Goal: Information Seeking & Learning: Learn about a topic

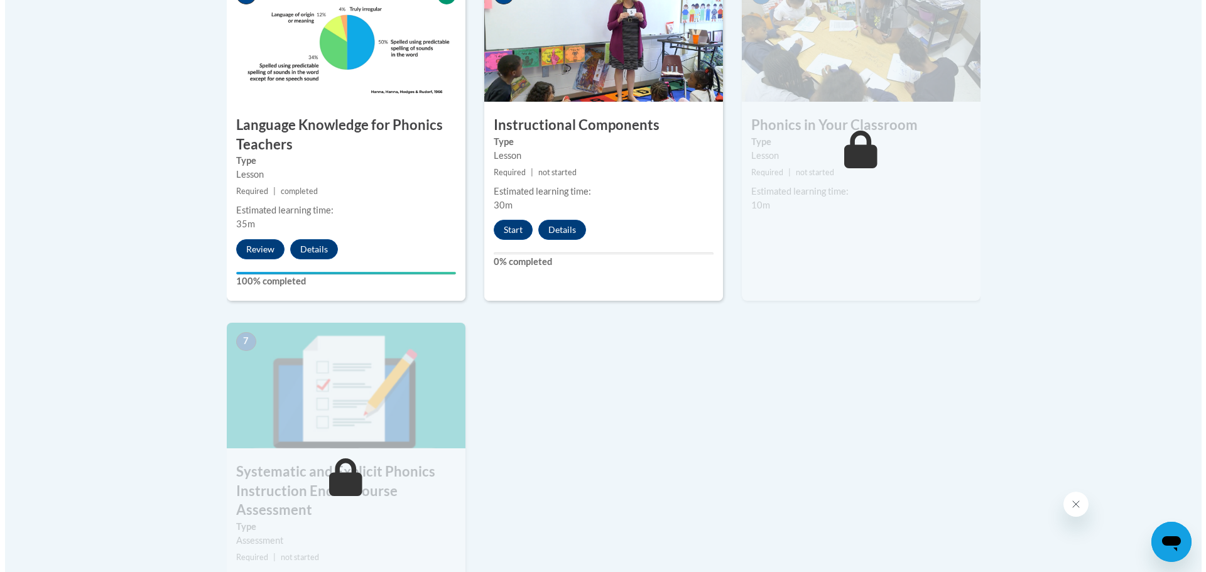
scroll to position [797, 0]
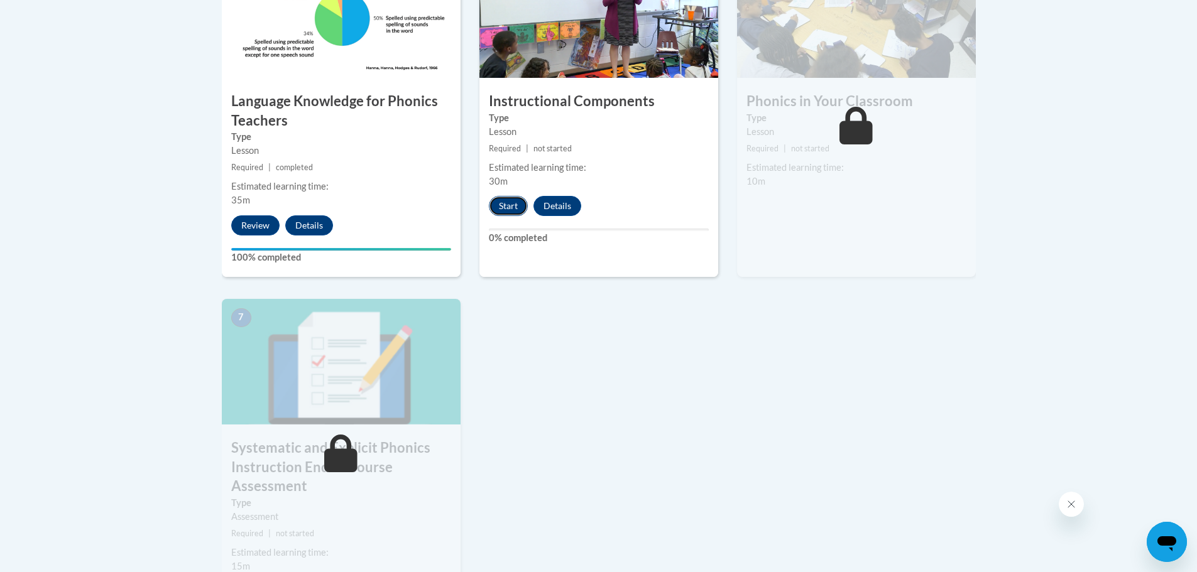
click at [502, 202] on button "Start" at bounding box center [508, 206] width 39 height 20
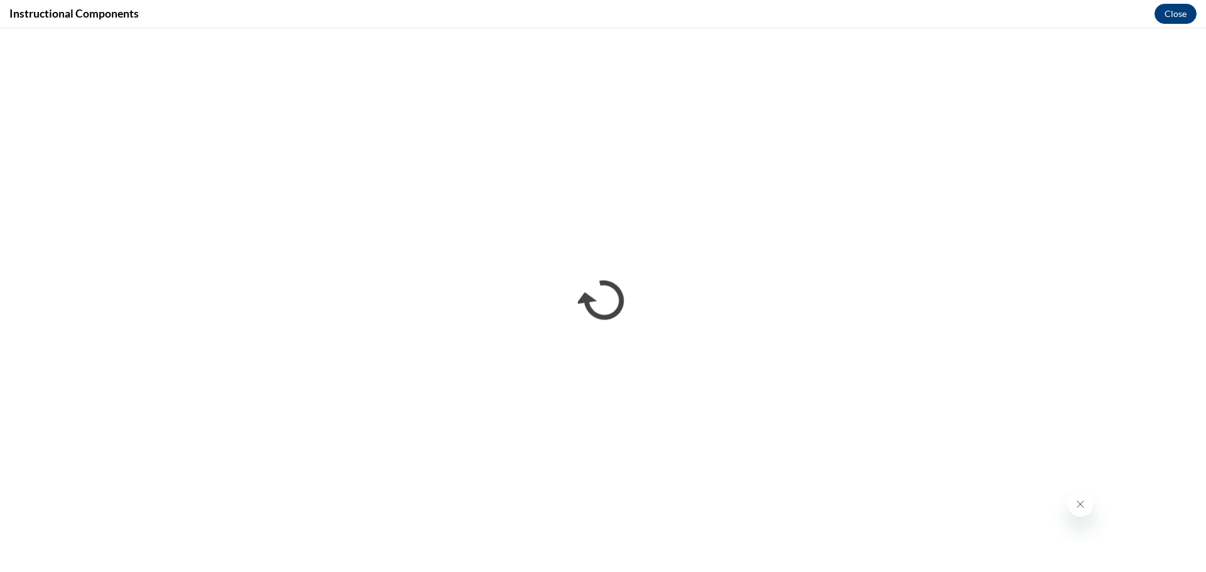
scroll to position [0, 0]
click at [1168, 19] on button "Close" at bounding box center [1176, 14] width 42 height 20
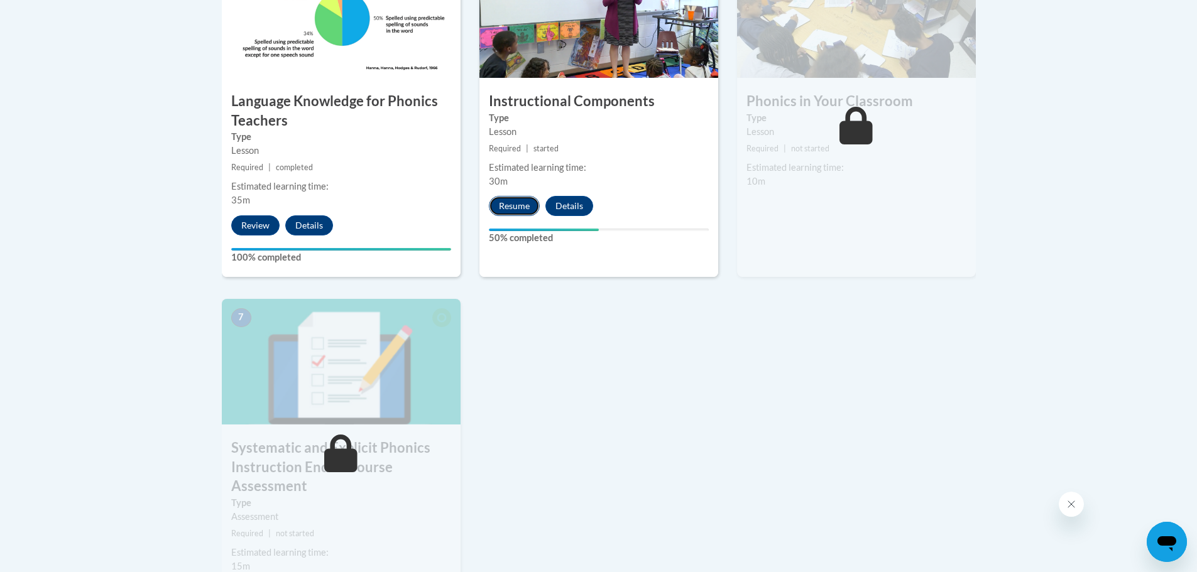
click at [520, 211] on button "Resume" at bounding box center [514, 206] width 51 height 20
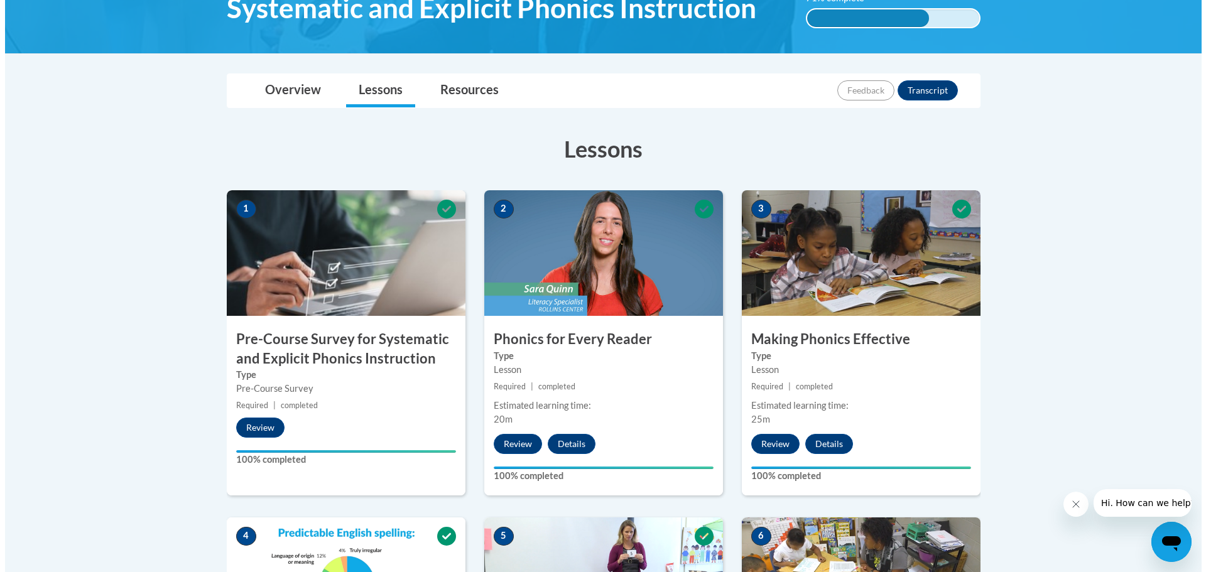
scroll to position [609, 0]
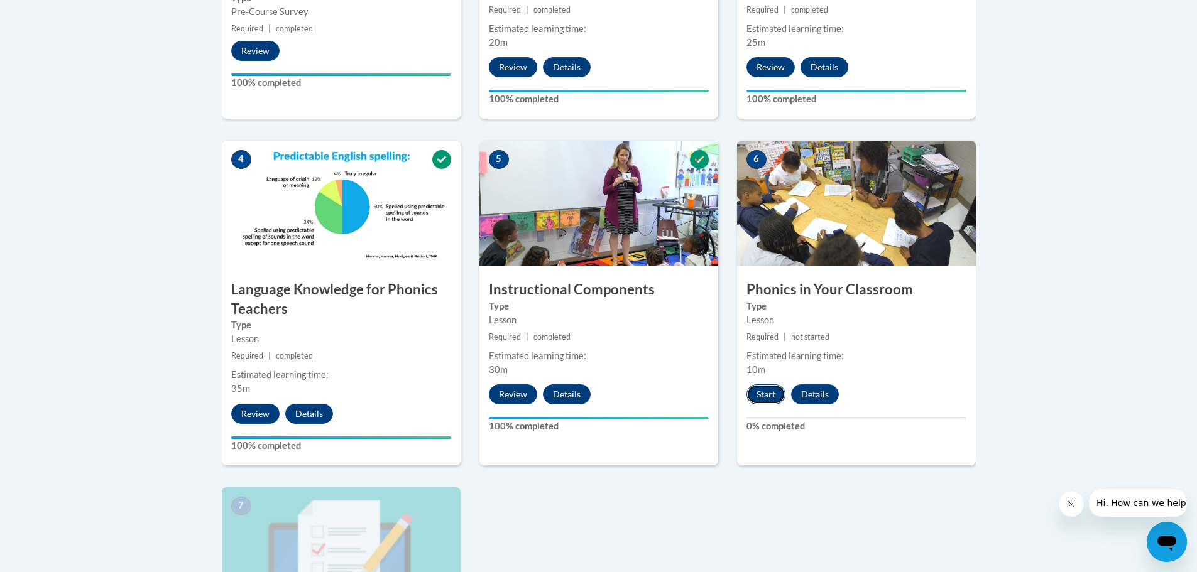
click at [760, 399] on button "Start" at bounding box center [765, 394] width 39 height 20
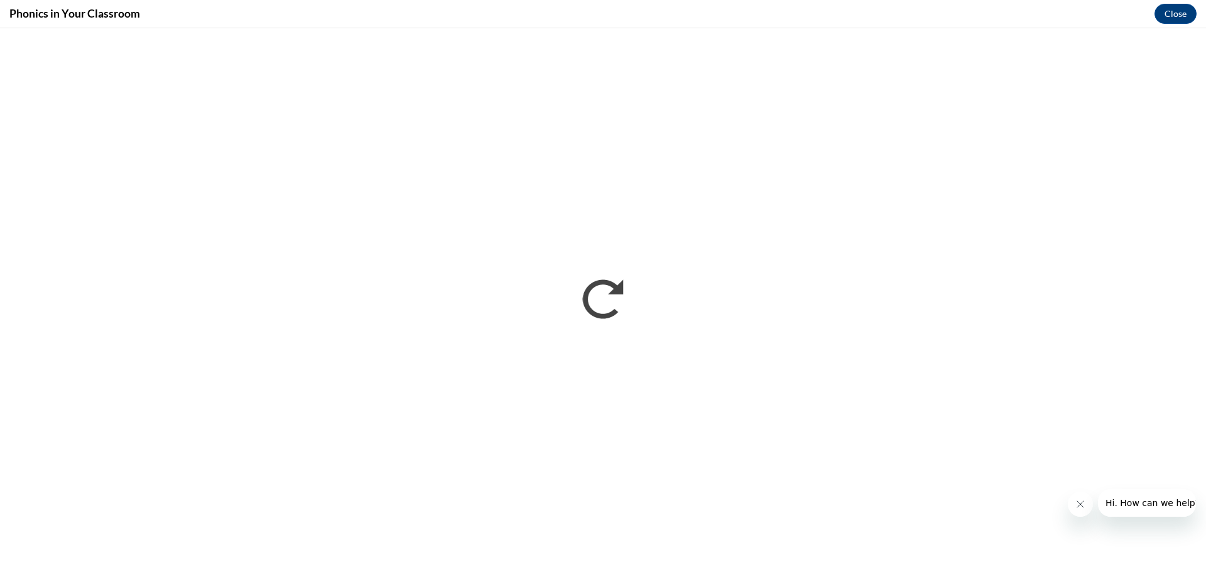
scroll to position [0, 0]
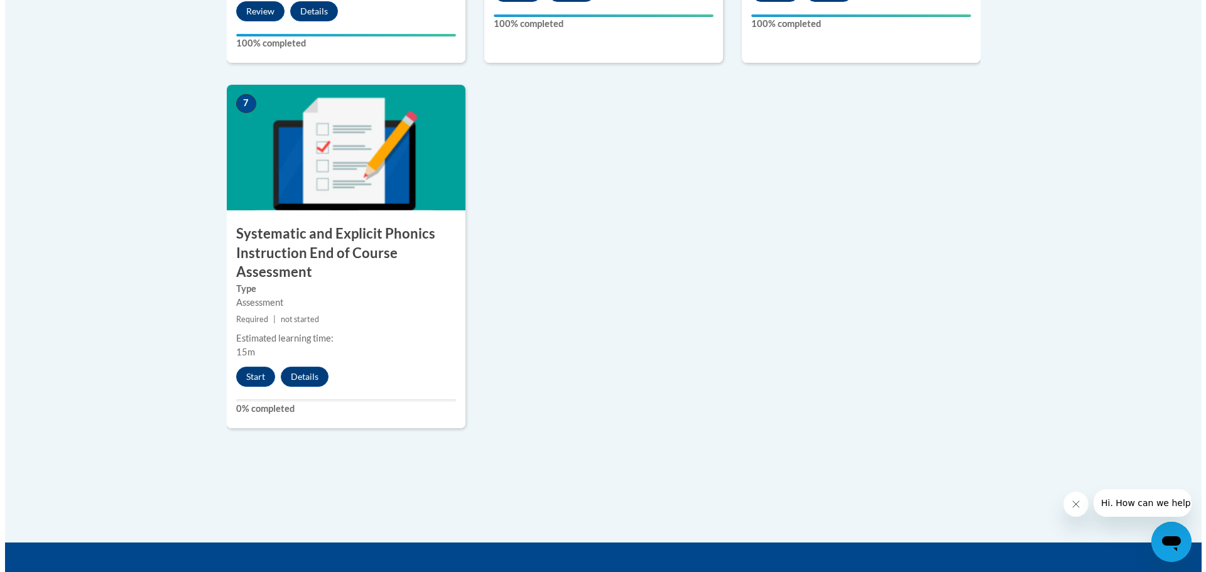
scroll to position [1068, 0]
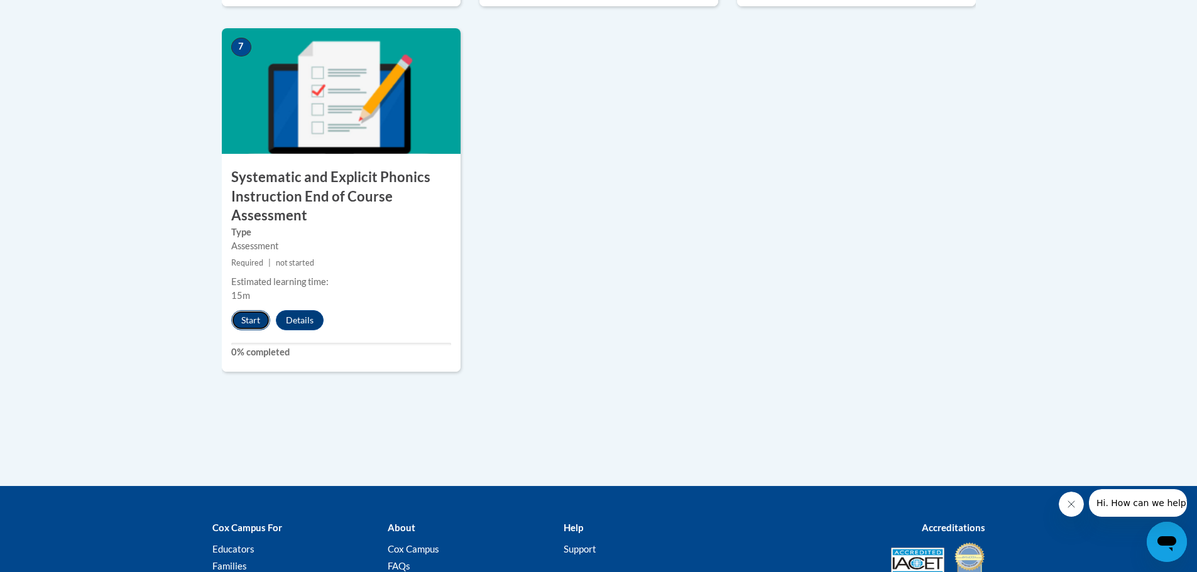
click at [237, 325] on button "Start" at bounding box center [250, 320] width 39 height 20
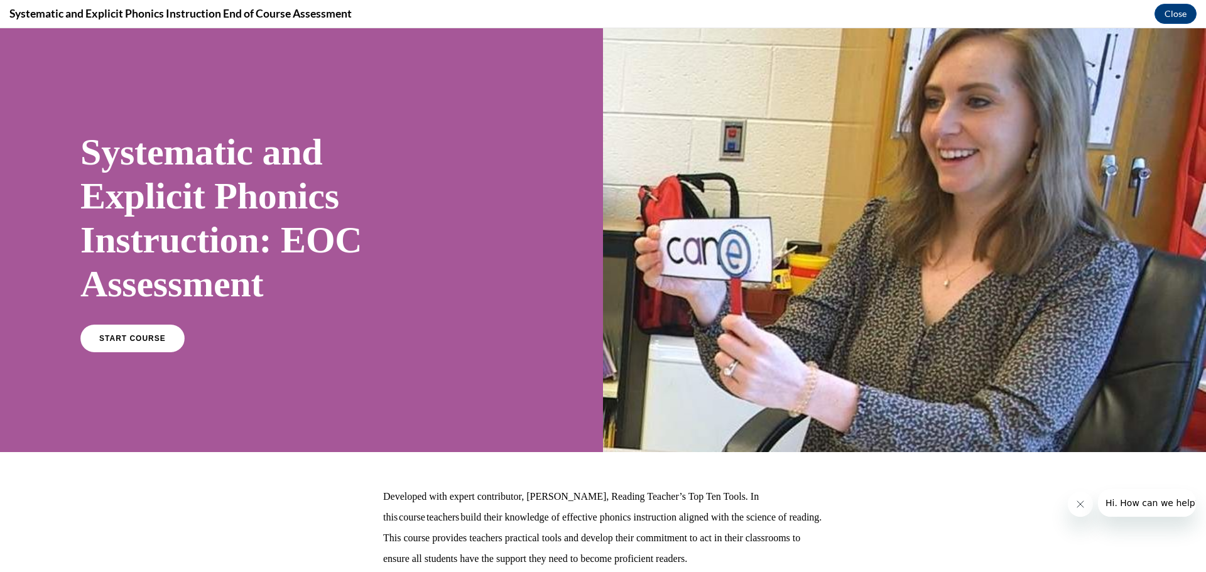
scroll to position [0, 0]
click at [140, 342] on span "START COURSE" at bounding box center [132, 338] width 70 height 9
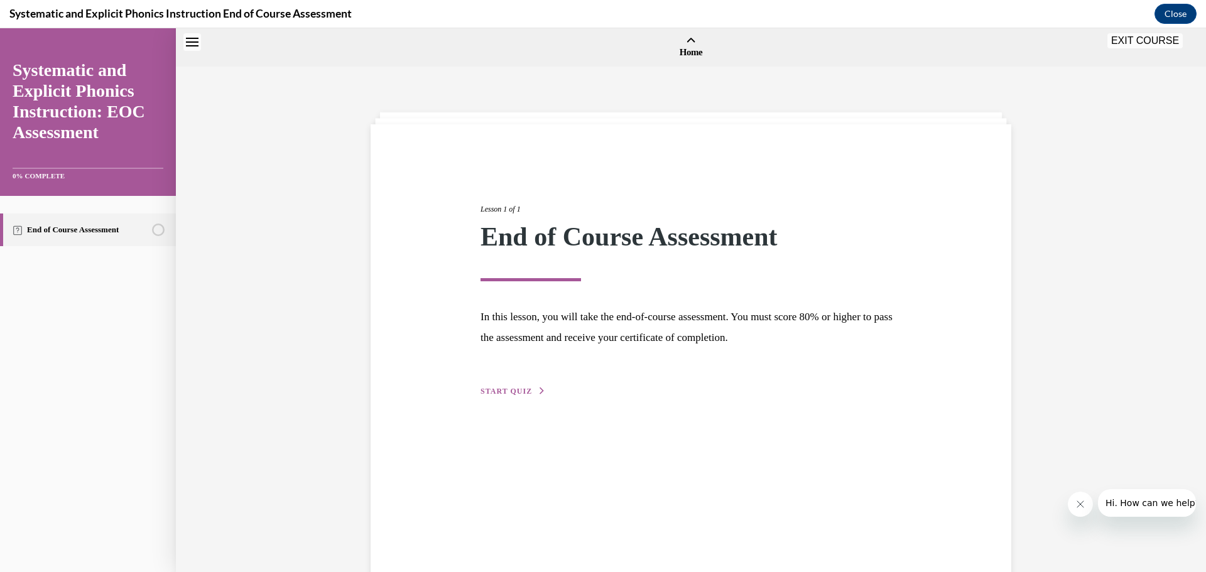
scroll to position [39, 0]
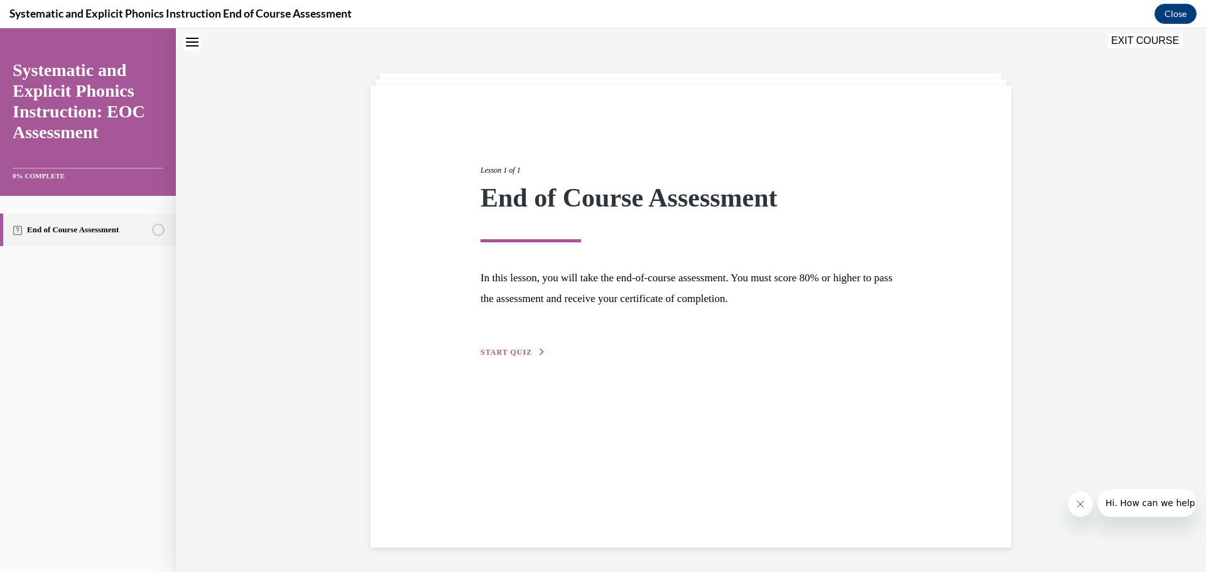
click at [540, 350] on div "Lesson 1 of 1 End of Course Assessment In this lesson, you will take the end-of…" at bounding box center [691, 248] width 440 height 224
click at [526, 350] on button "START QUIZ" at bounding box center [513, 352] width 65 height 11
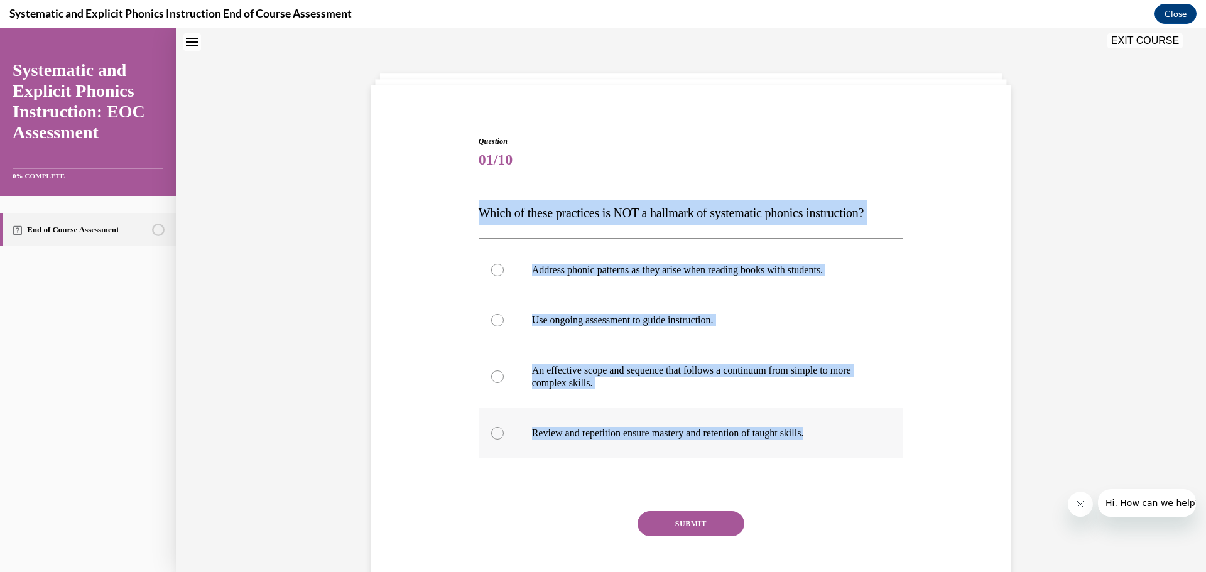
drag, startPoint x: 474, startPoint y: 214, endPoint x: 849, endPoint y: 430, distance: 433.1
click at [849, 430] on div "Question 01/10 Which of these practices is NOT a hallmark of systematic phonics…" at bounding box center [690, 356] width 647 height 516
copy div "Which of these practices is NOT a hallmark of systematic phonics instruction? A…"
click at [492, 275] on div at bounding box center [497, 270] width 13 height 13
click at [680, 531] on button "SUBMIT" at bounding box center [691, 523] width 107 height 25
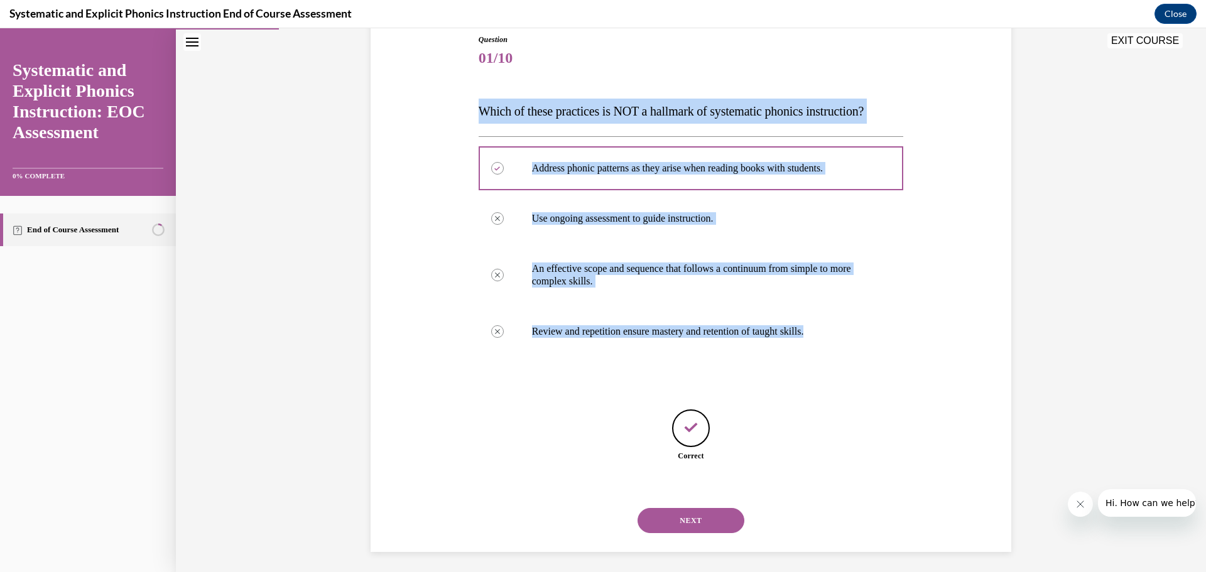
scroll to position [146, 0]
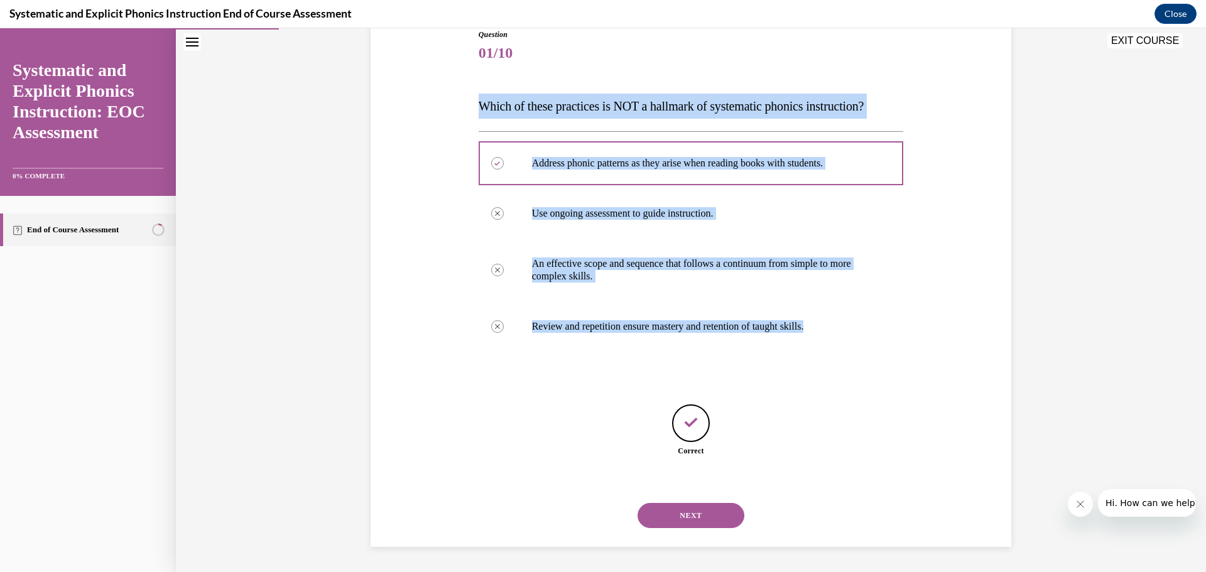
click at [707, 508] on button "NEXT" at bounding box center [691, 515] width 107 height 25
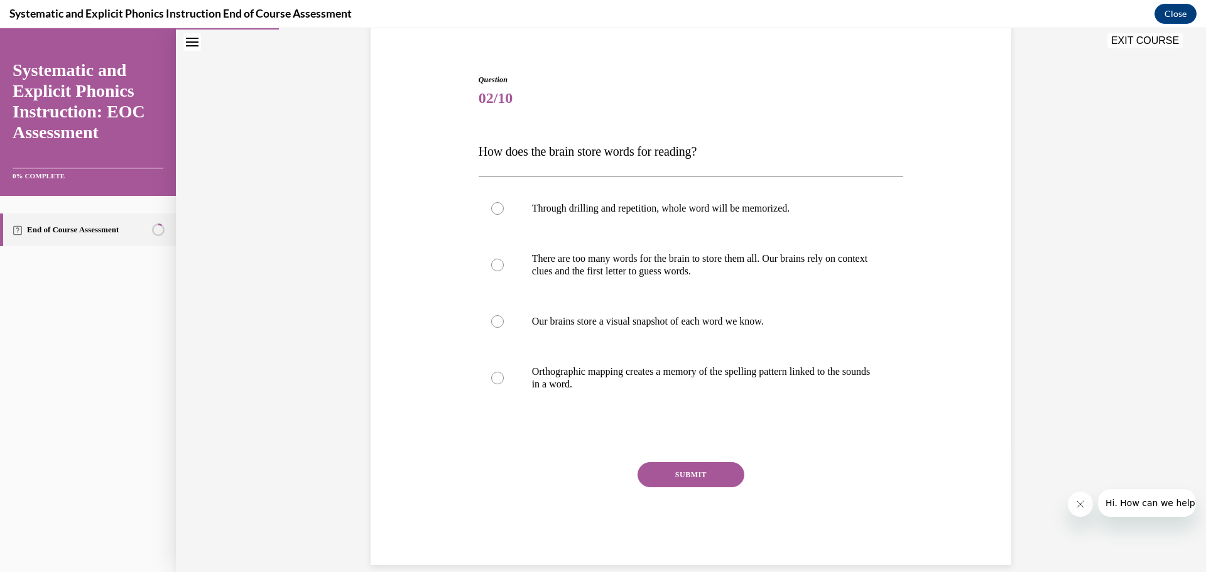
scroll to position [106, 0]
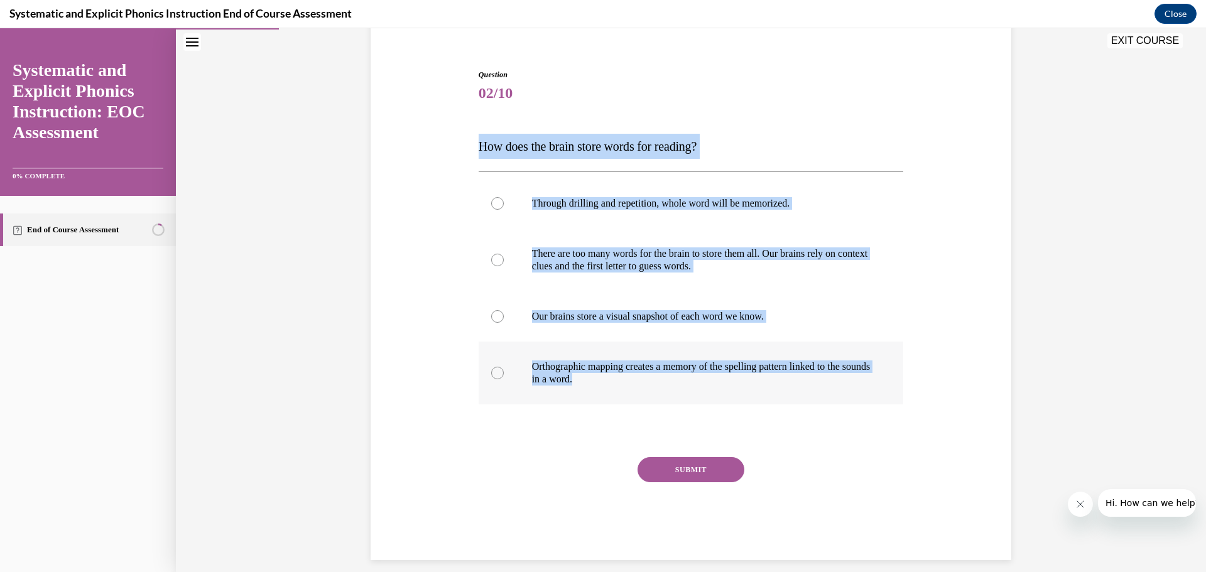
drag, startPoint x: 466, startPoint y: 149, endPoint x: 793, endPoint y: 383, distance: 402.5
click at [793, 383] on div "Question 02/10 How does the brain store words for reading? Through drilling and…" at bounding box center [690, 295] width 647 height 529
copy div "How does the brain store words for reading? Through drilling and repetition, wh…"
click at [493, 372] on div at bounding box center [497, 373] width 13 height 13
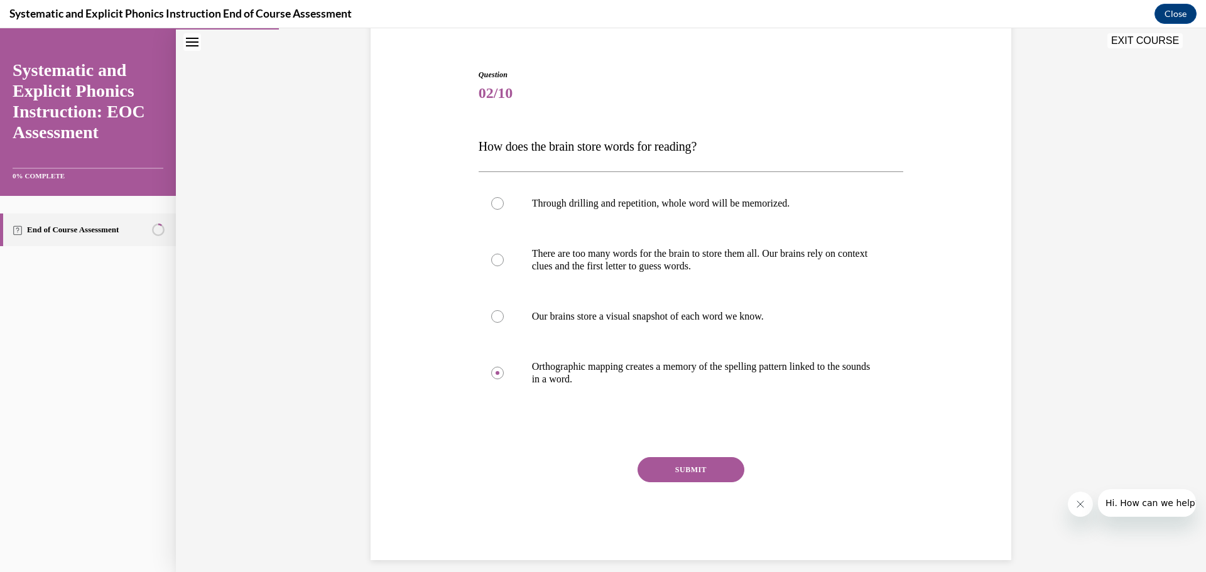
click at [709, 474] on button "SUBMIT" at bounding box center [691, 469] width 107 height 25
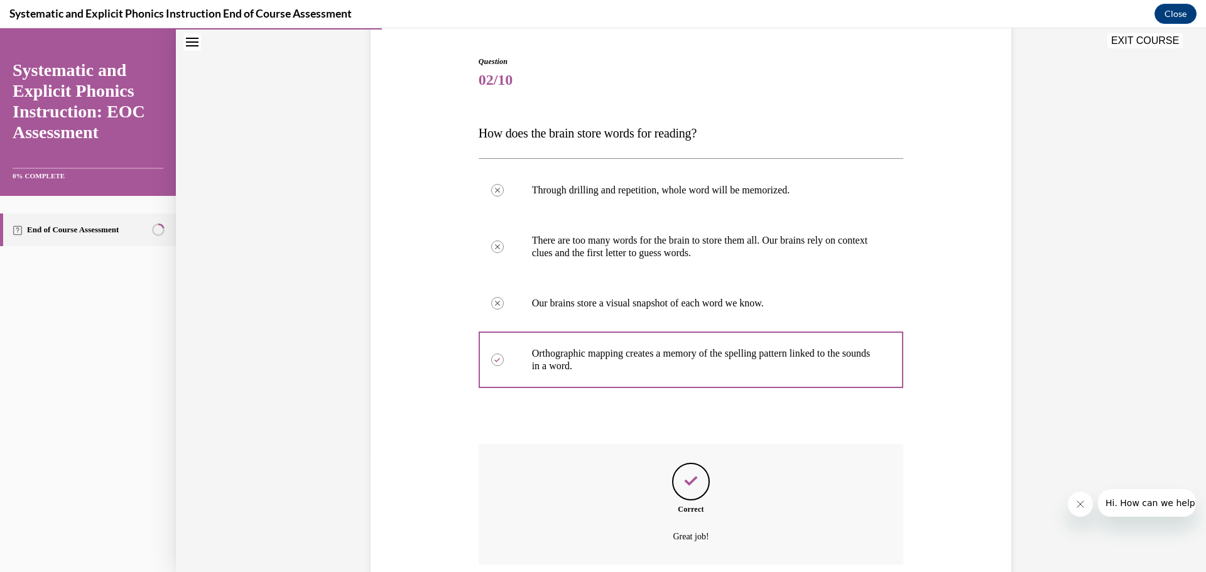
scroll to position [220, 0]
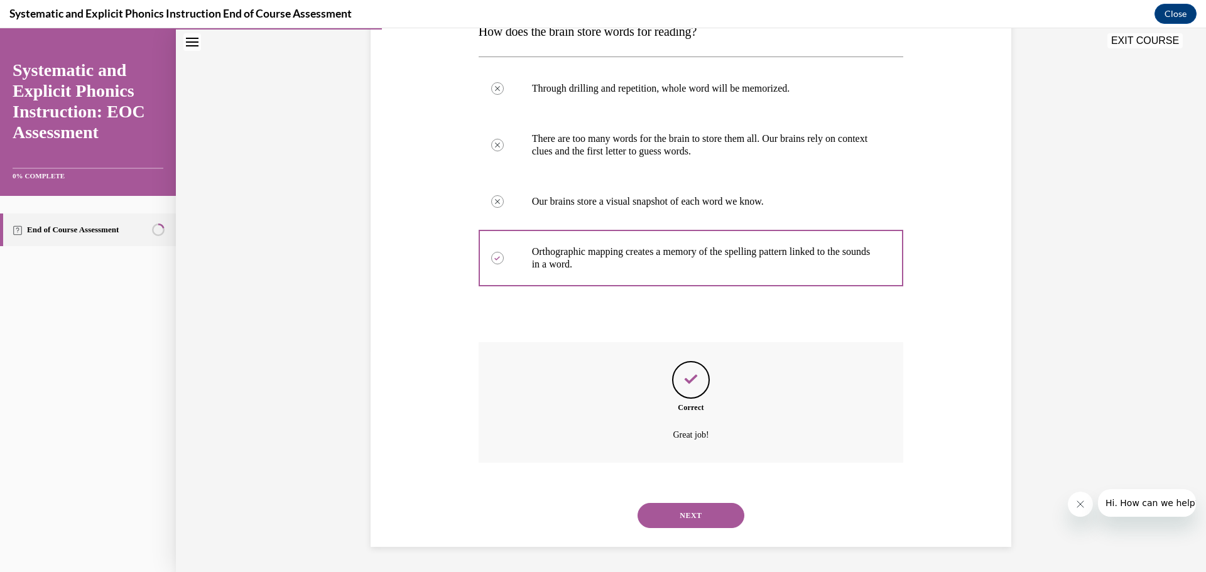
click at [720, 503] on button "NEXT" at bounding box center [691, 515] width 107 height 25
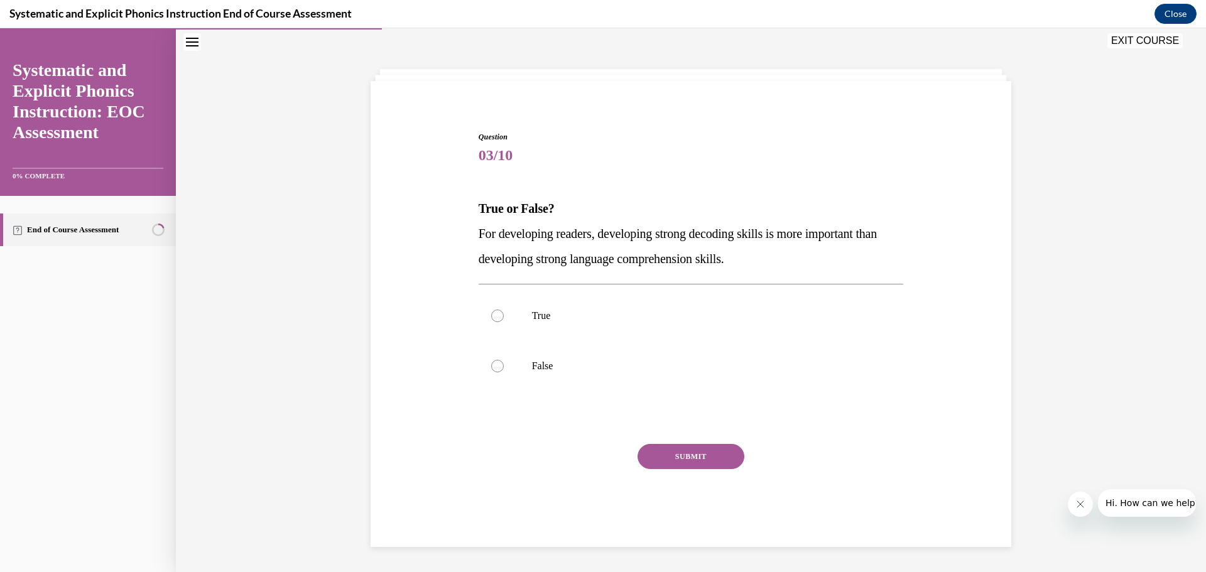
scroll to position [43, 0]
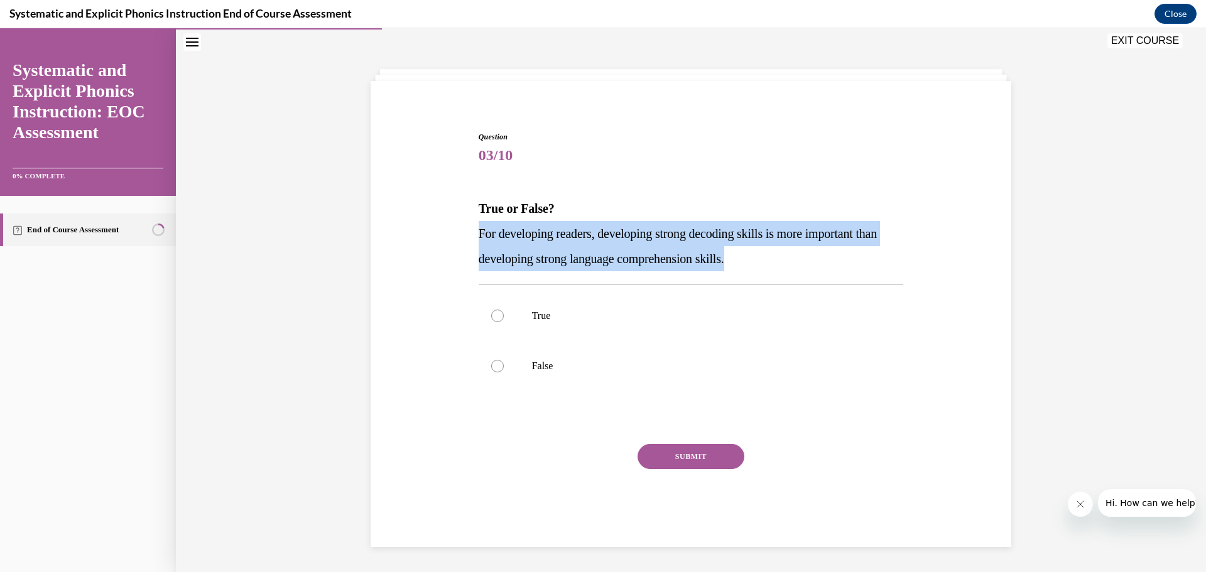
drag, startPoint x: 476, startPoint y: 231, endPoint x: 779, endPoint y: 261, distance: 304.8
click at [779, 261] on p "For developing readers, developing strong decoding skills is more important tha…" at bounding box center [691, 246] width 425 height 50
copy span "For developing readers, developing strong decoding skills is more important tha…"
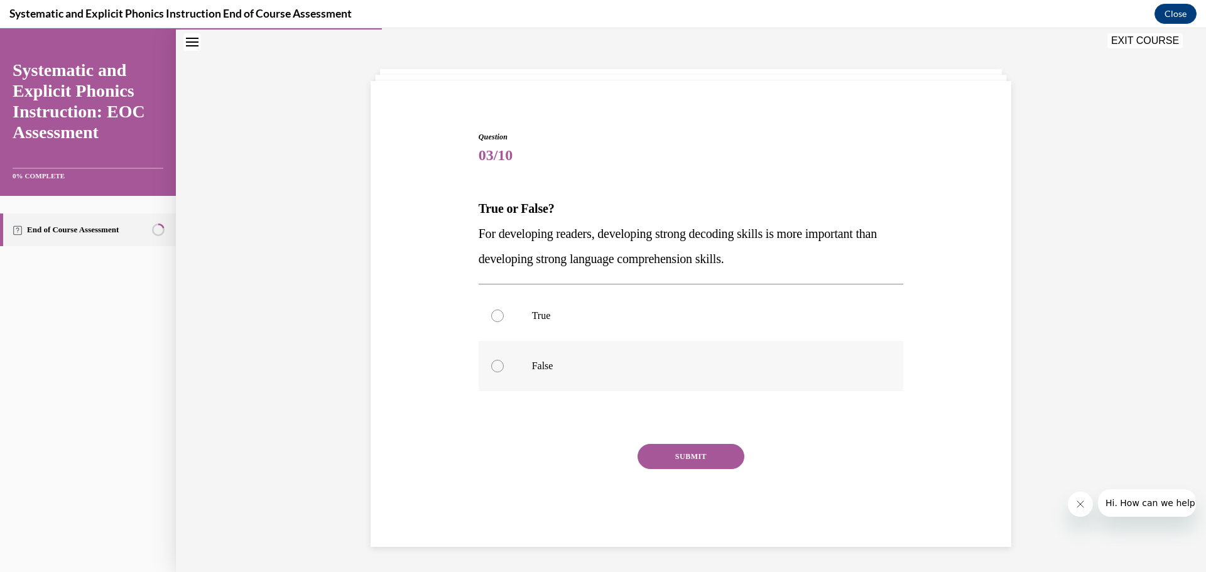
click at [493, 365] on div at bounding box center [497, 366] width 13 height 13
click at [668, 459] on button "SUBMIT" at bounding box center [691, 456] width 107 height 25
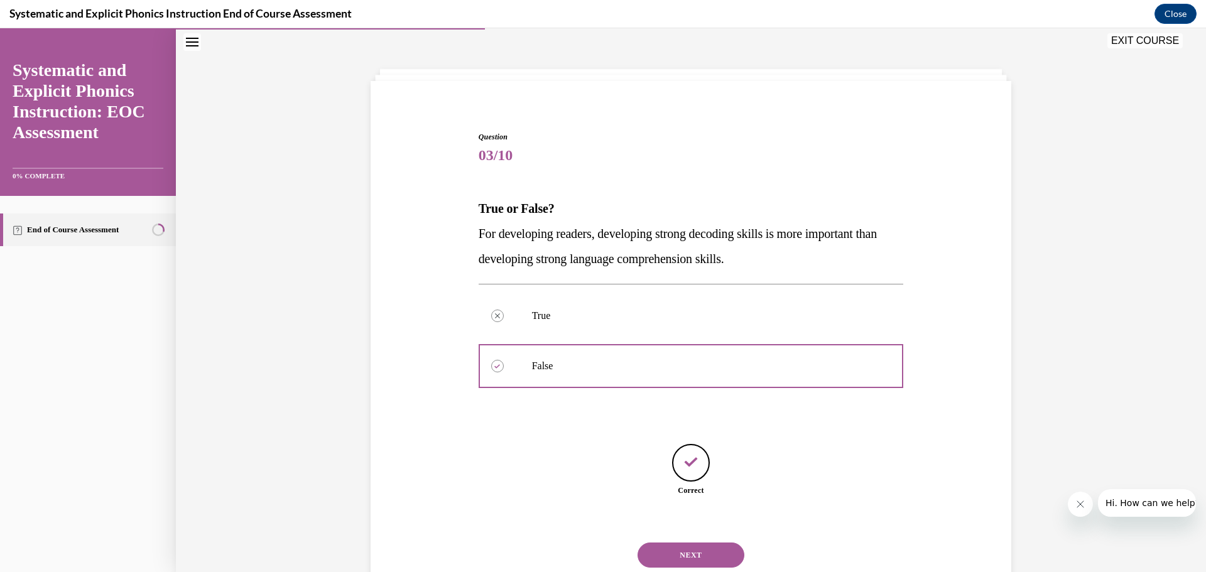
scroll to position [83, 0]
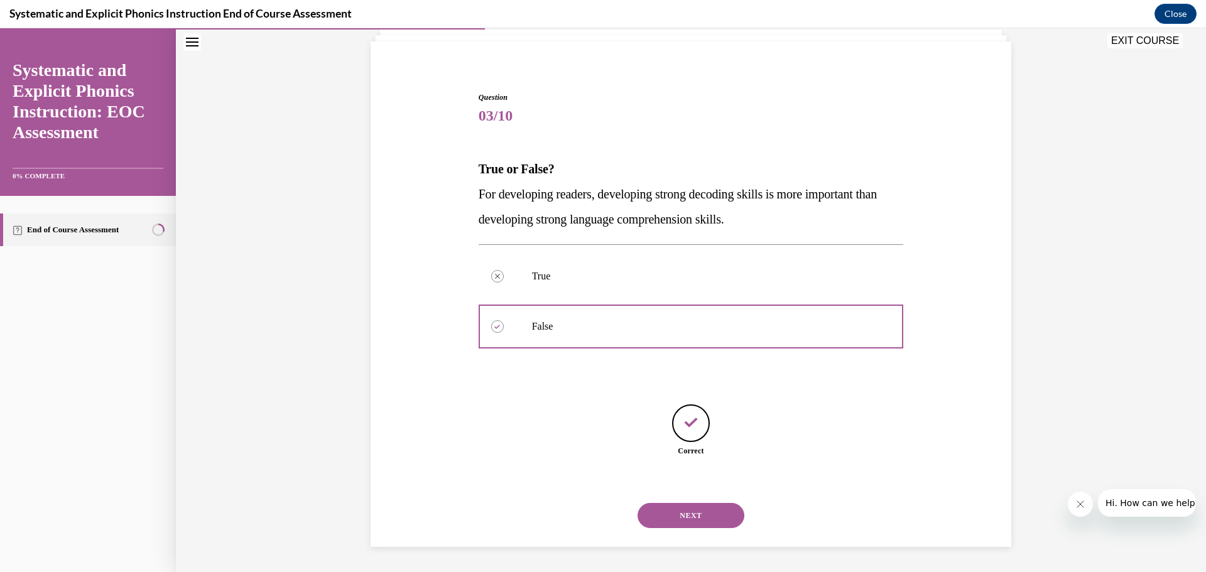
drag, startPoint x: 690, startPoint y: 513, endPoint x: 687, endPoint y: 503, distance: 11.3
click at [691, 511] on button "NEXT" at bounding box center [691, 515] width 107 height 25
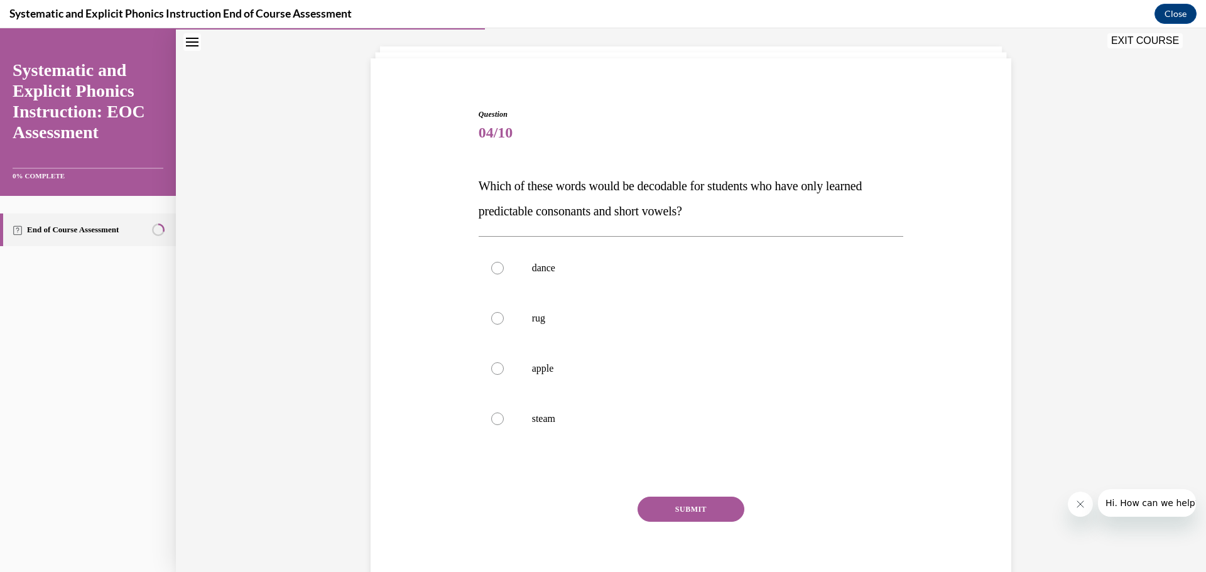
scroll to position [70, 0]
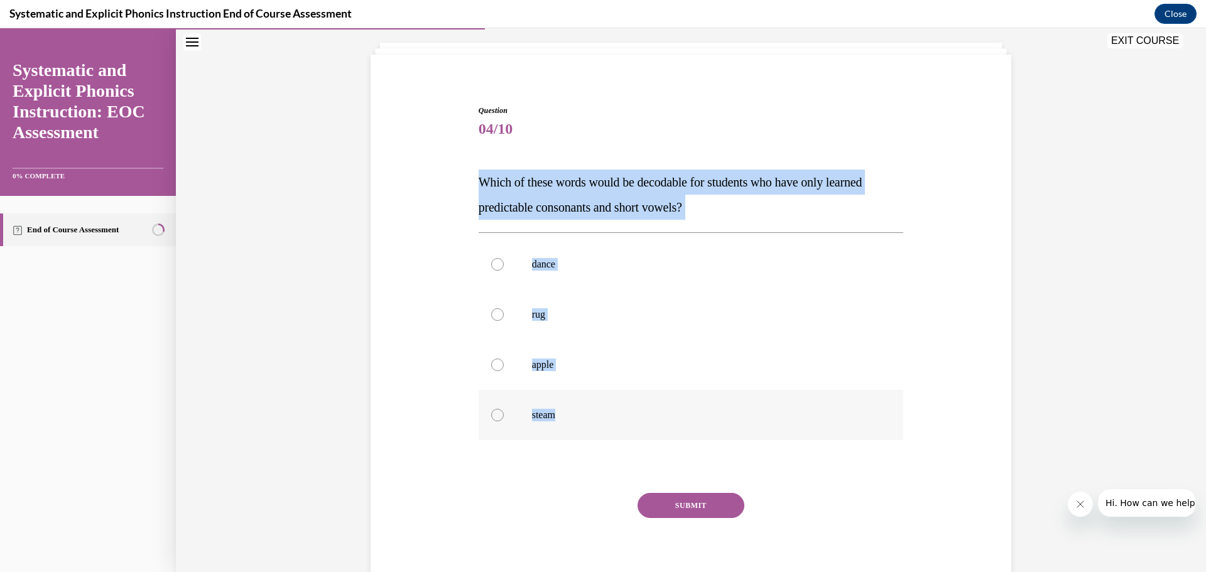
drag, startPoint x: 472, startPoint y: 183, endPoint x: 678, endPoint y: 418, distance: 312.4
click at [677, 418] on div "Question 04/10 Which of these words would be decodable for students who have on…" at bounding box center [692, 341] width 432 height 510
copy div "Which of these words would be decodable for students who have only learned pred…"
click at [492, 317] on div at bounding box center [497, 314] width 13 height 13
click at [706, 498] on button "SUBMIT" at bounding box center [691, 505] width 107 height 25
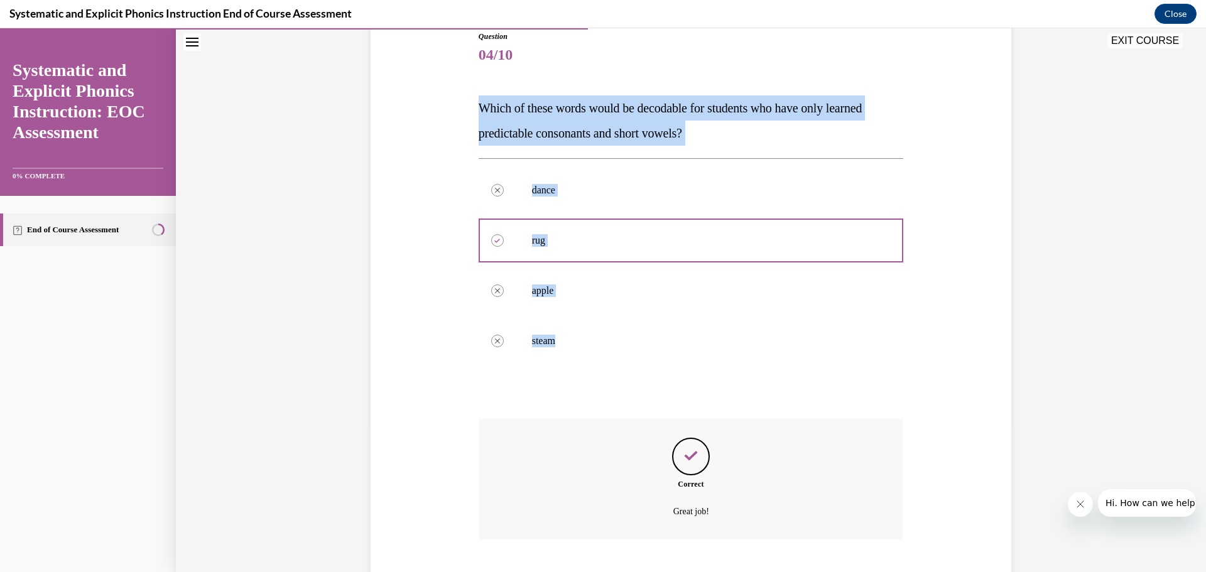
scroll to position [220, 0]
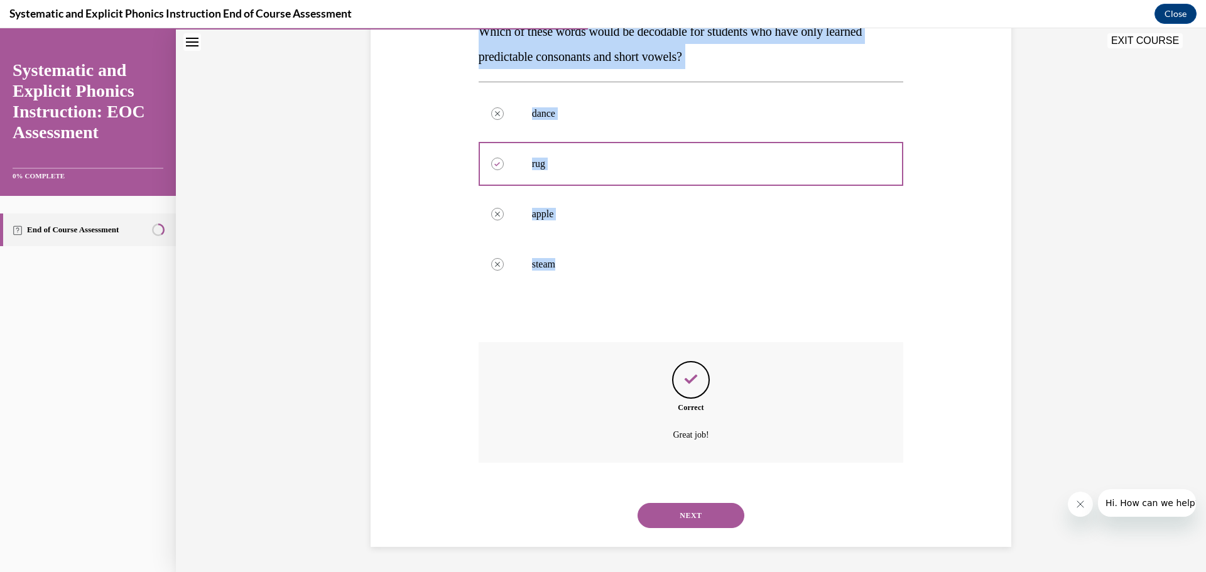
drag, startPoint x: 705, startPoint y: 511, endPoint x: 678, endPoint y: 456, distance: 61.2
click at [704, 511] on button "NEXT" at bounding box center [691, 515] width 107 height 25
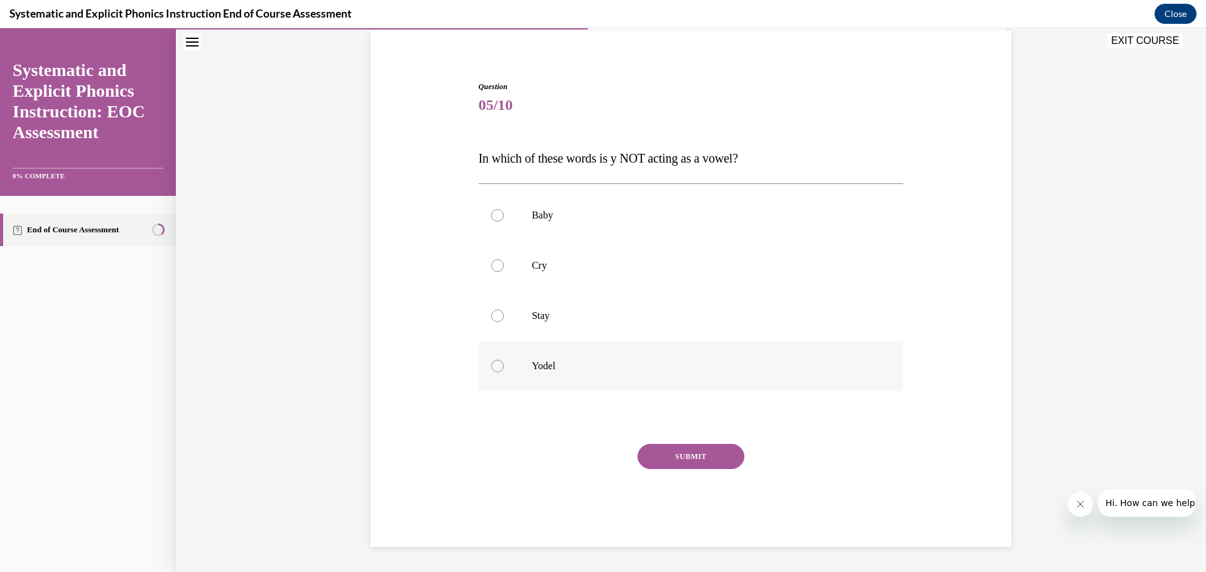
click at [493, 373] on div at bounding box center [691, 366] width 425 height 50
click at [693, 472] on div "SUBMIT" at bounding box center [691, 475] width 425 height 63
click at [687, 462] on button "SUBMIT" at bounding box center [691, 456] width 107 height 25
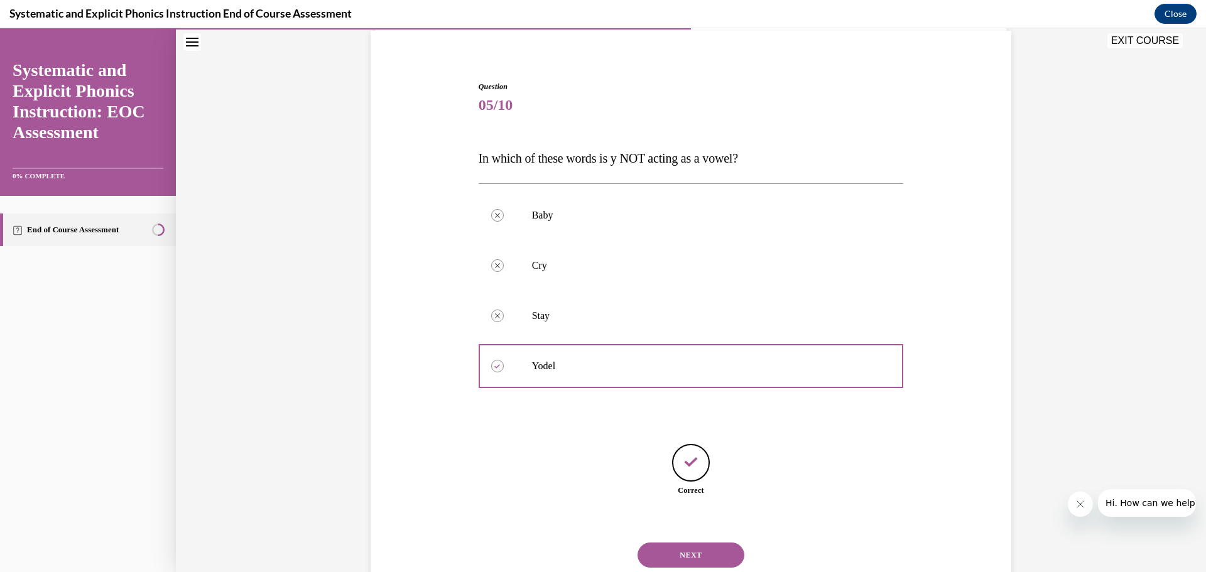
scroll to position [133, 0]
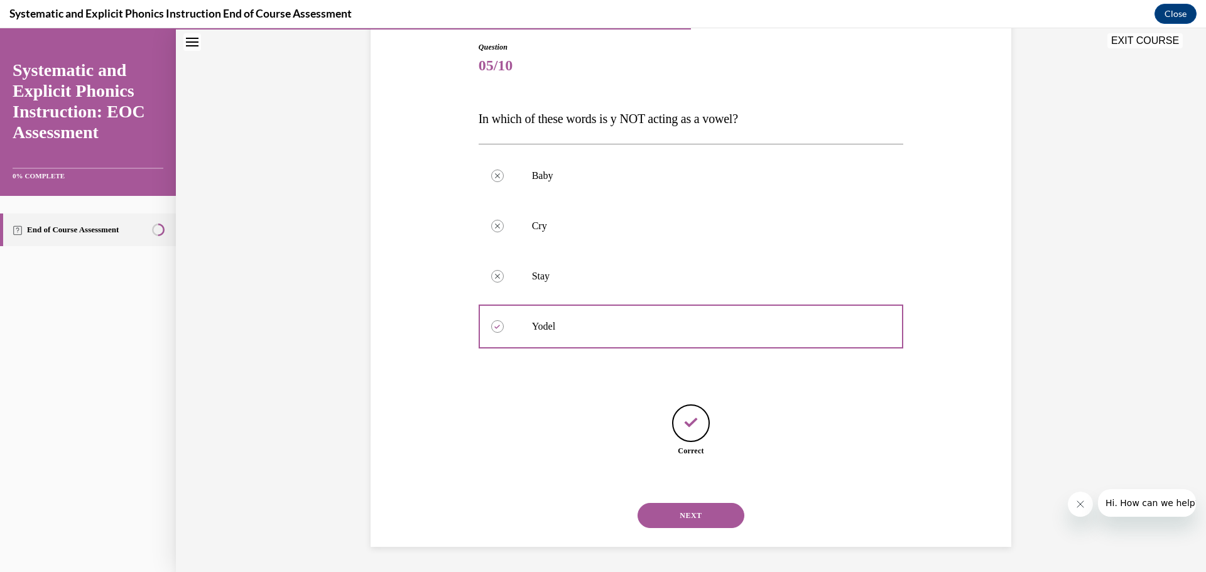
click at [712, 523] on button "NEXT" at bounding box center [691, 515] width 107 height 25
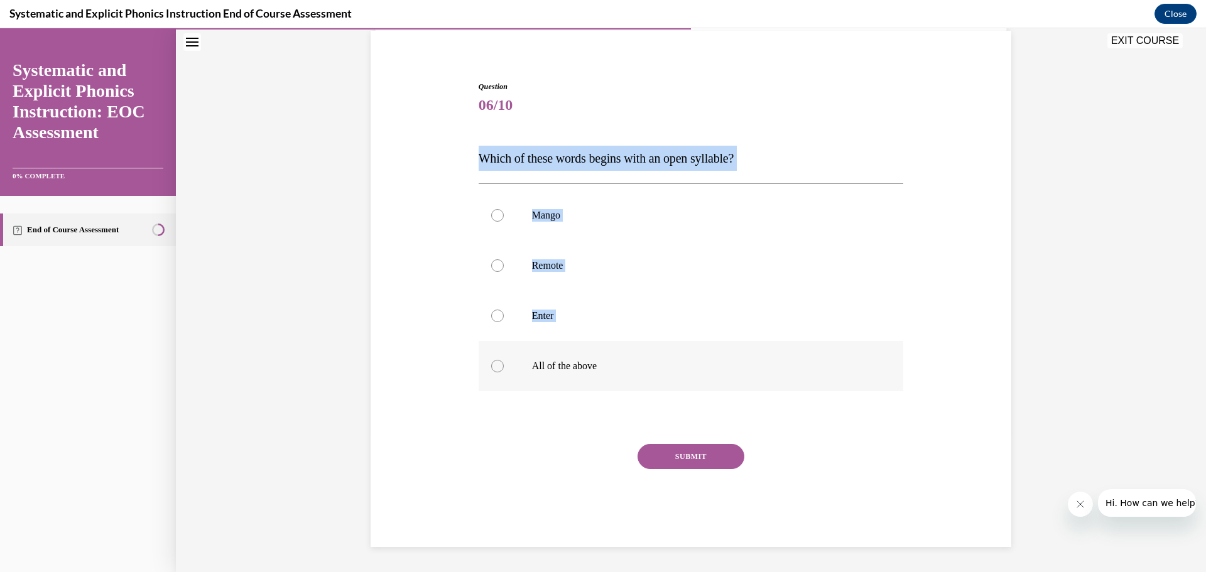
drag, startPoint x: 446, startPoint y: 161, endPoint x: 601, endPoint y: 373, distance: 263.0
click at [601, 373] on div "Question 06/10 Which of these words begins with an open syllable? Mango Remote …" at bounding box center [690, 295] width 647 height 504
click at [601, 373] on div at bounding box center [691, 366] width 425 height 50
drag, startPoint x: 446, startPoint y: 168, endPoint x: 619, endPoint y: 357, distance: 255.6
click at [619, 357] on div "Question 06/10 Which of these words begins with an open syllable? Mango Remote …" at bounding box center [690, 295] width 647 height 504
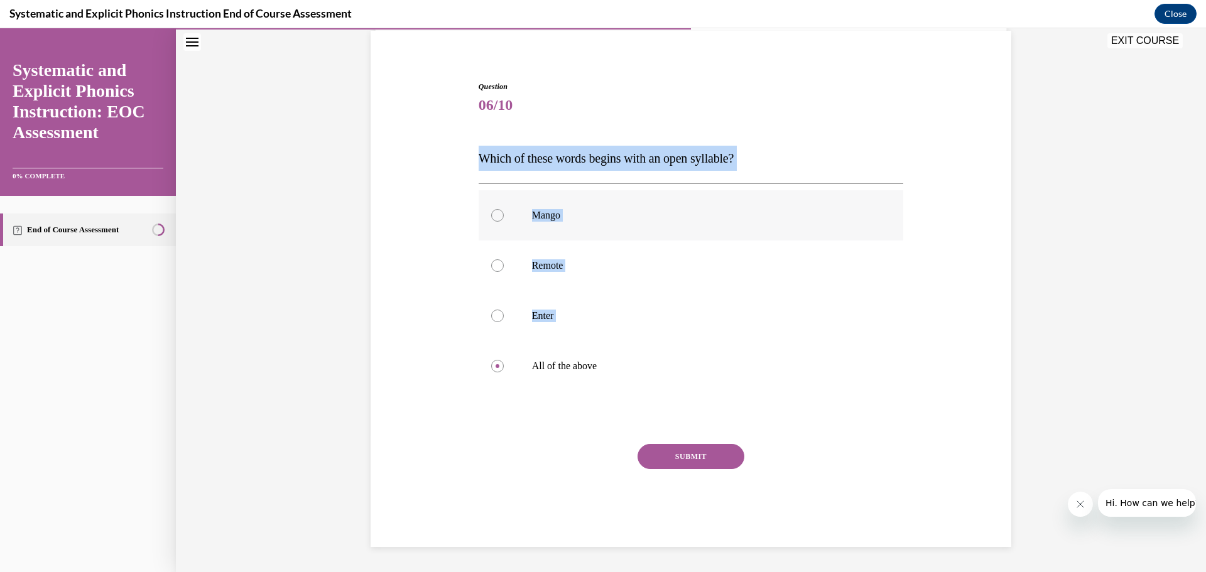
copy div "Which of these words begins with an open syllable? Mango Remote Enter"
click at [502, 267] on div at bounding box center [691, 266] width 425 height 50
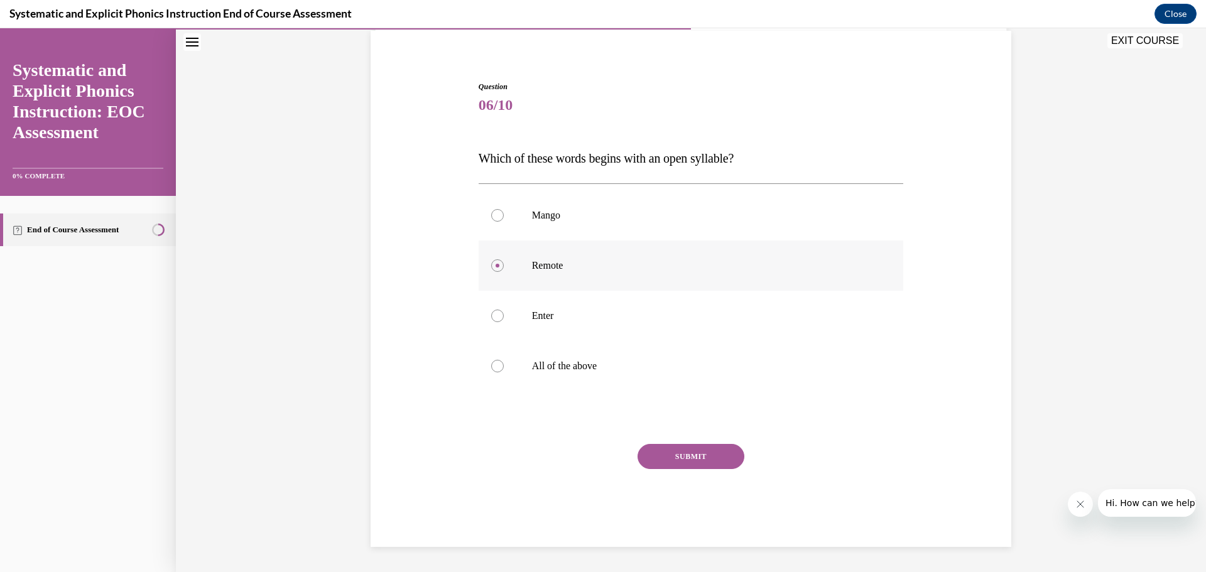
click at [491, 266] on div at bounding box center [497, 265] width 13 height 13
click at [682, 449] on button "SUBMIT" at bounding box center [691, 456] width 107 height 25
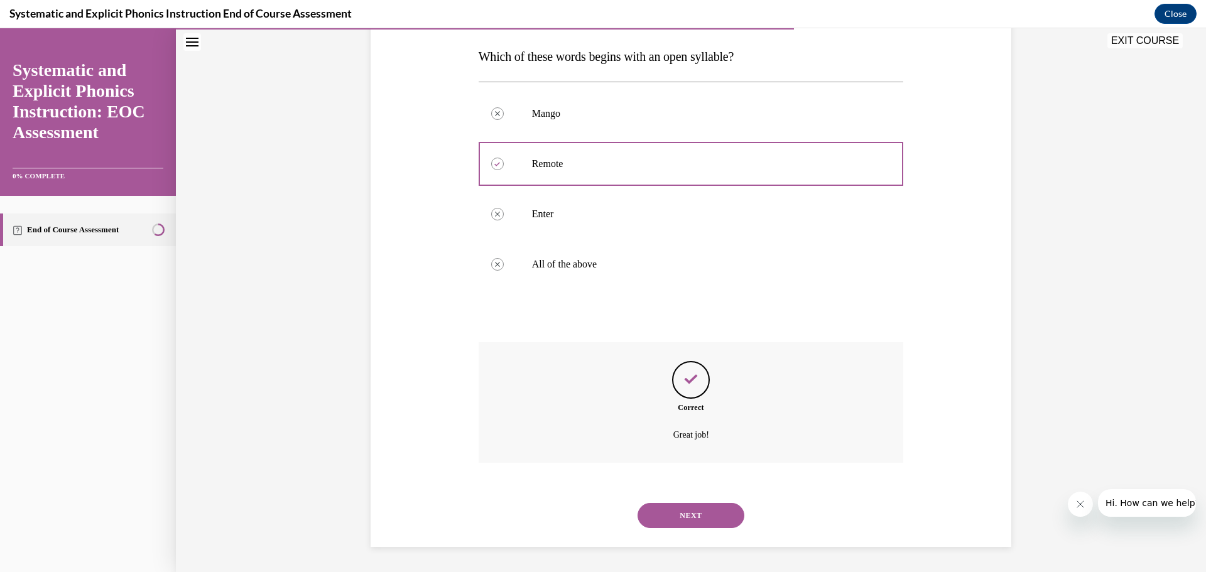
drag, startPoint x: 734, startPoint y: 521, endPoint x: 717, endPoint y: 509, distance: 21.3
click at [733, 519] on button "NEXT" at bounding box center [691, 515] width 107 height 25
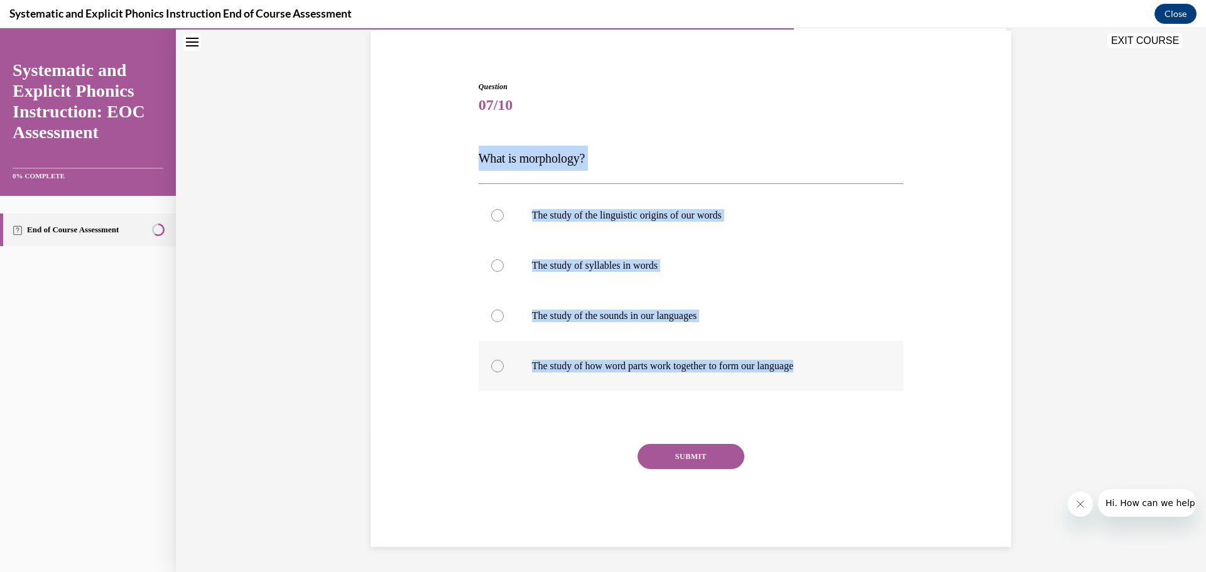
drag, startPoint x: 462, startPoint y: 151, endPoint x: 814, endPoint y: 369, distance: 414.0
click at [814, 369] on div "Question 07/10 What is morphology? The study of the linguistic origins of our w…" at bounding box center [690, 295] width 647 height 504
copy div "What is morphology? The study of the linguistic origins of our words The study …"
drag, startPoint x: 482, startPoint y: 371, endPoint x: 490, endPoint y: 370, distance: 7.6
click at [484, 371] on div at bounding box center [691, 366] width 425 height 50
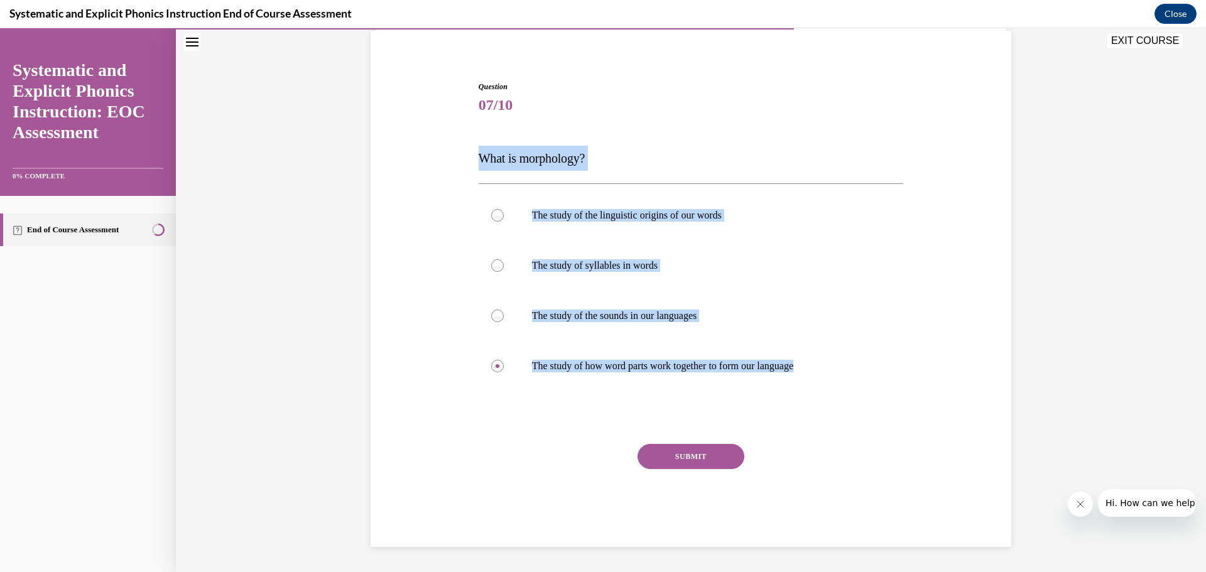
click at [692, 460] on button "SUBMIT" at bounding box center [691, 456] width 107 height 25
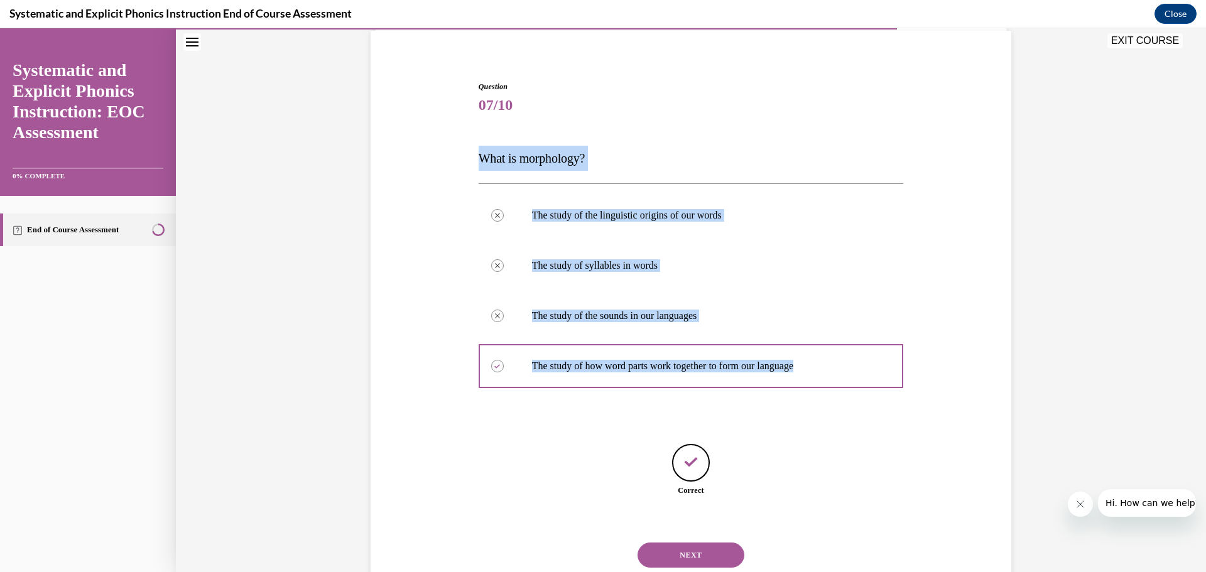
scroll to position [133, 0]
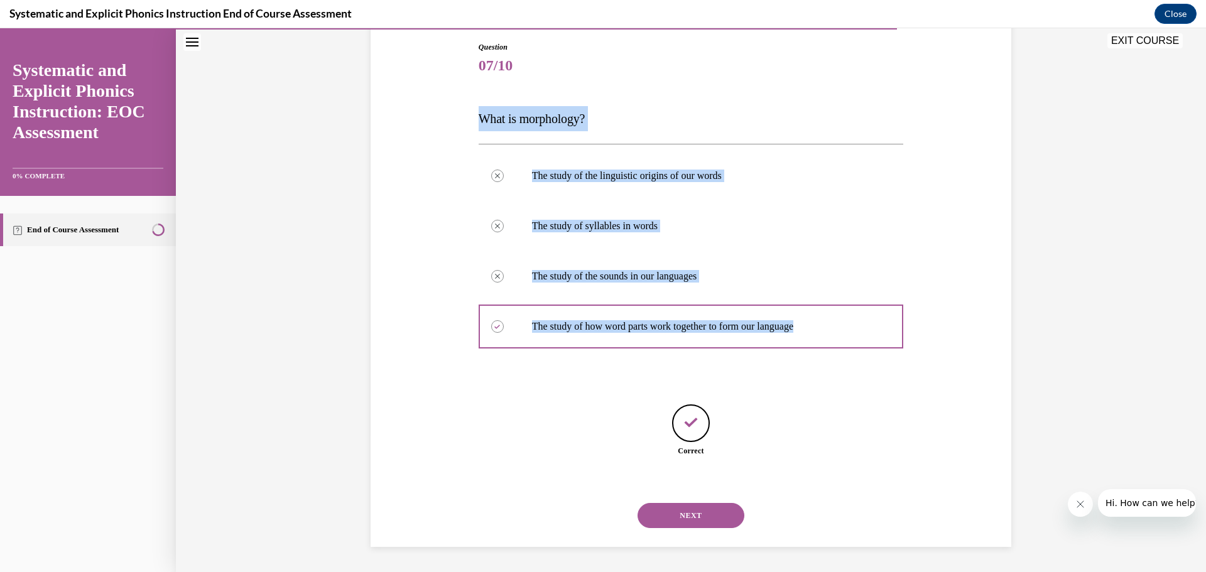
click at [701, 518] on button "NEXT" at bounding box center [691, 515] width 107 height 25
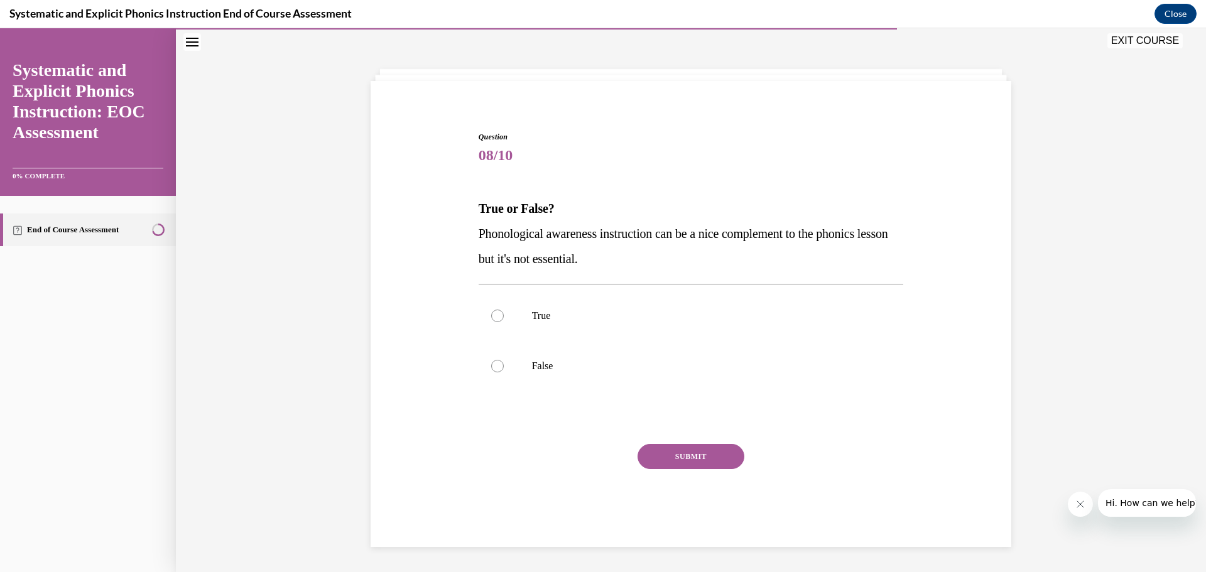
scroll to position [43, 0]
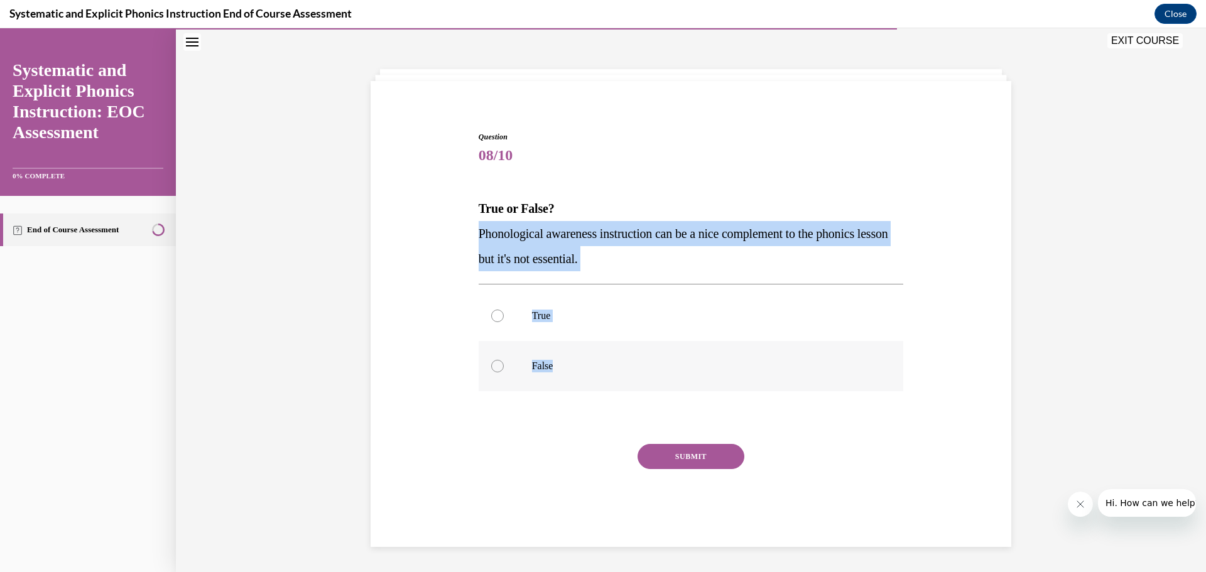
drag, startPoint x: 450, startPoint y: 231, endPoint x: 669, endPoint y: 366, distance: 256.6
click at [669, 366] on div "Question 08/10 True or False? Phonological awareness instruction can be a nice …" at bounding box center [690, 321] width 647 height 454
click at [496, 368] on div at bounding box center [497, 366] width 13 height 13
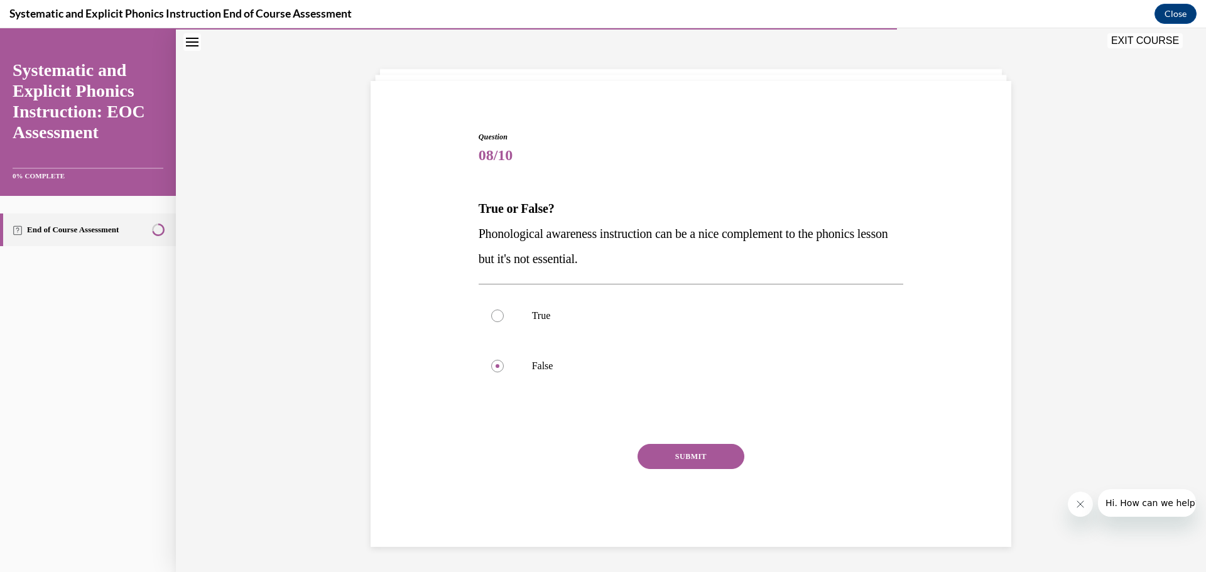
click at [669, 456] on button "SUBMIT" at bounding box center [691, 456] width 107 height 25
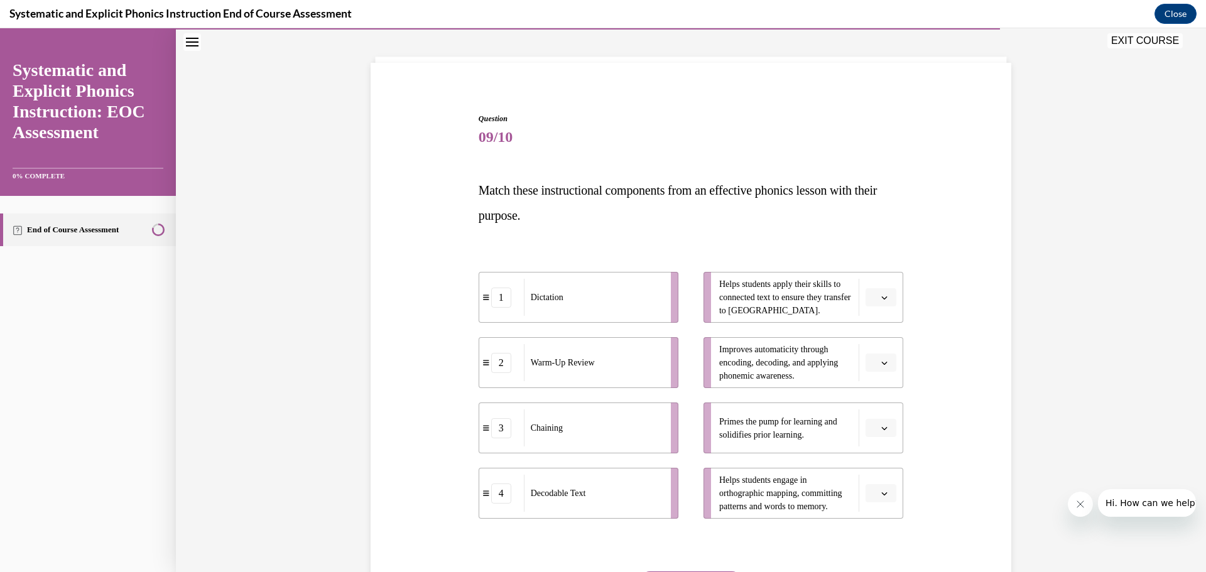
scroll to position [65, 0]
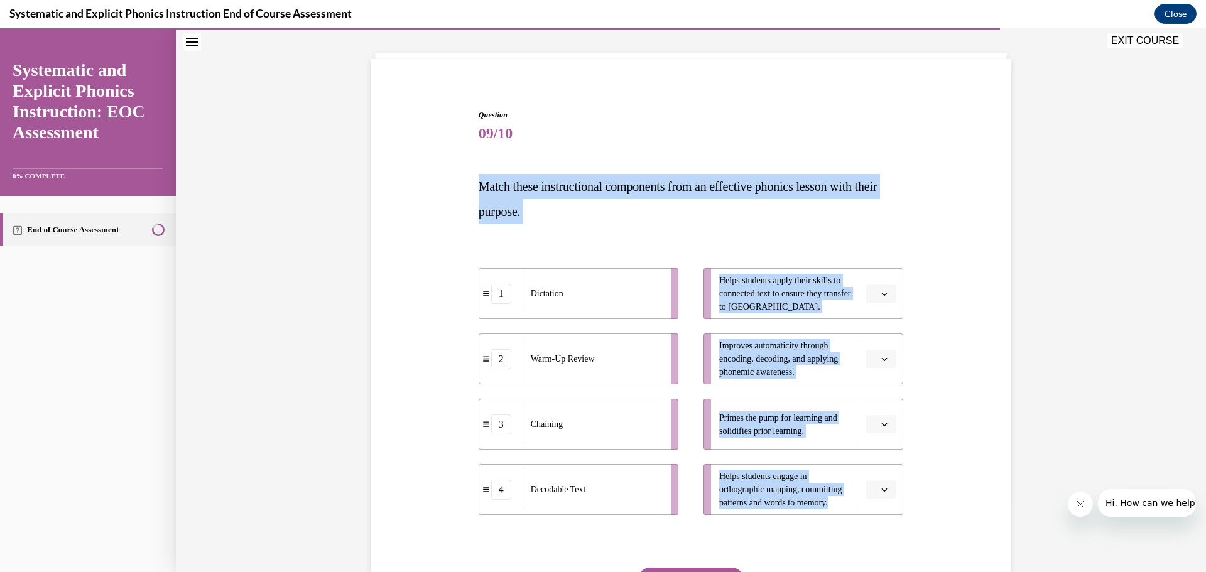
drag, startPoint x: 435, startPoint y: 183, endPoint x: 906, endPoint y: 471, distance: 551.5
click at [903, 500] on div "Question 09/10 Match these instructional components from an effective phonics l…" at bounding box center [690, 371] width 647 height 599
click at [954, 243] on div "Question 09/10 Match these instructional components from an effective phonics l…" at bounding box center [690, 371] width 647 height 599
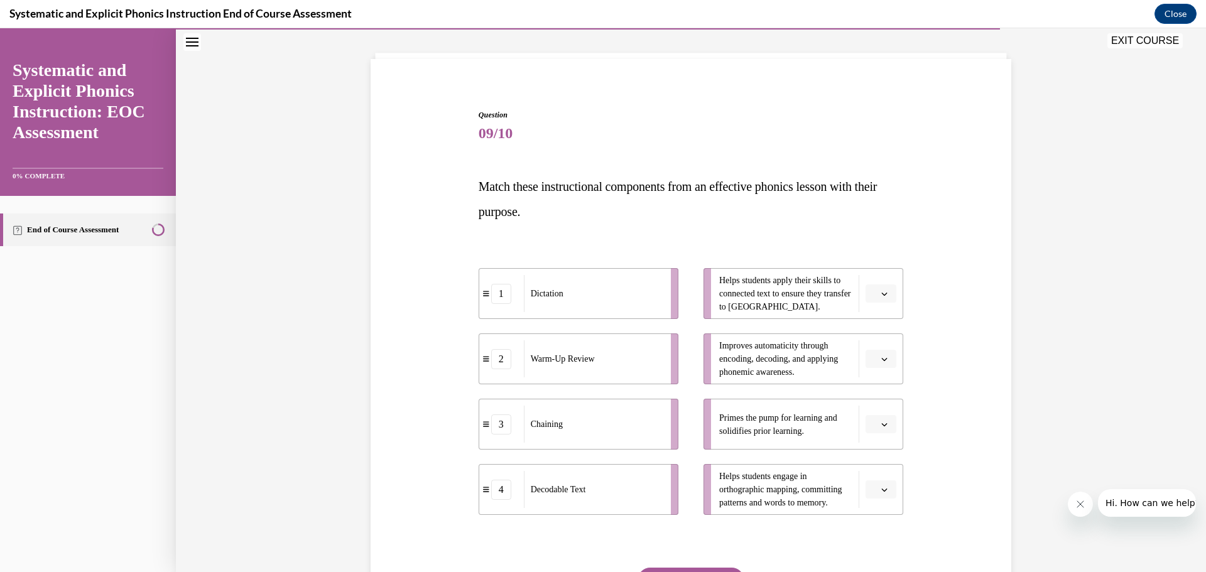
click at [881, 427] on icon "button" at bounding box center [884, 424] width 6 height 6
click at [867, 499] on div "2" at bounding box center [874, 502] width 31 height 25
click at [879, 494] on button "button" at bounding box center [881, 490] width 31 height 19
click at [871, 384] on span "1" at bounding box center [871, 386] width 4 height 10
click at [881, 359] on icon "button" at bounding box center [884, 359] width 6 height 6
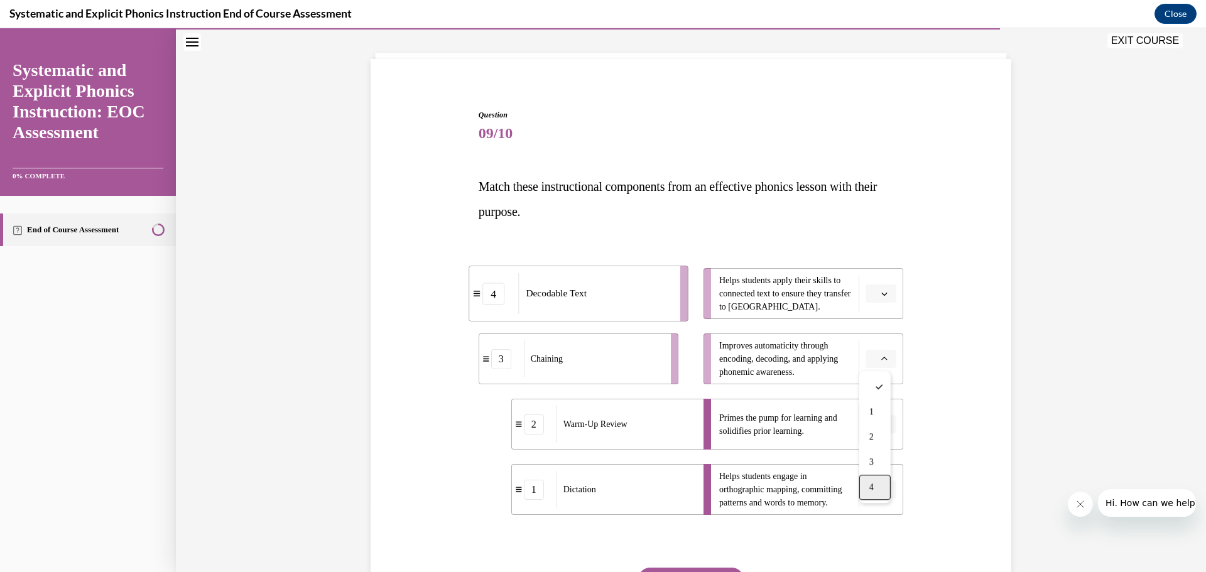
click at [873, 484] on span "4" at bounding box center [871, 487] width 4 height 10
click at [881, 295] on icon "button" at bounding box center [884, 294] width 6 height 6
click at [874, 402] on span "3" at bounding box center [871, 397] width 4 height 10
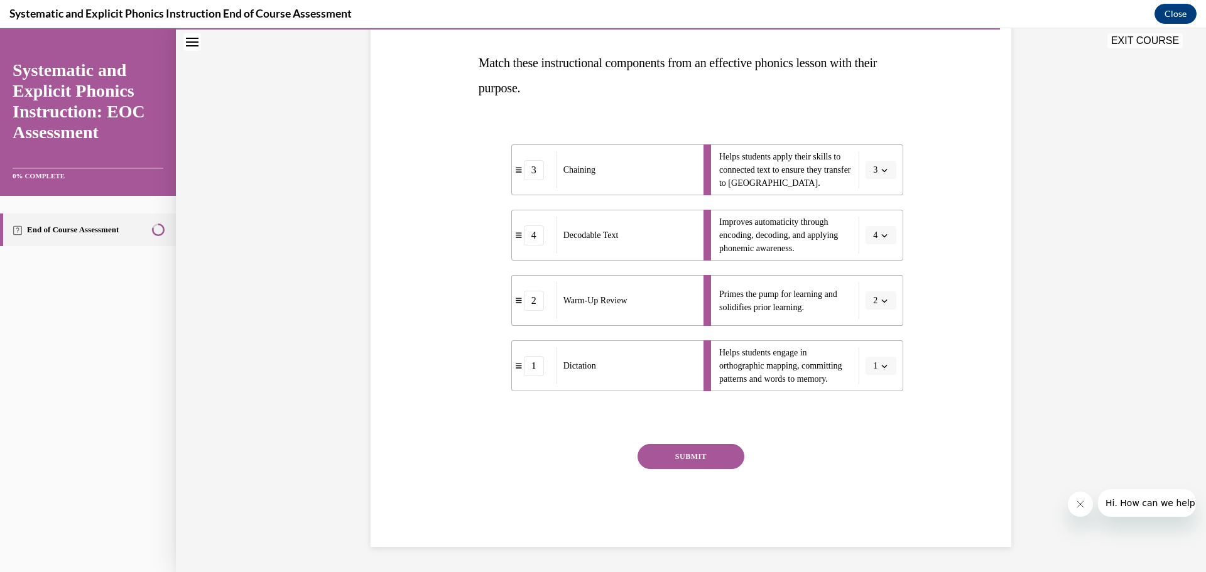
click at [674, 461] on button "SUBMIT" at bounding box center [691, 456] width 107 height 25
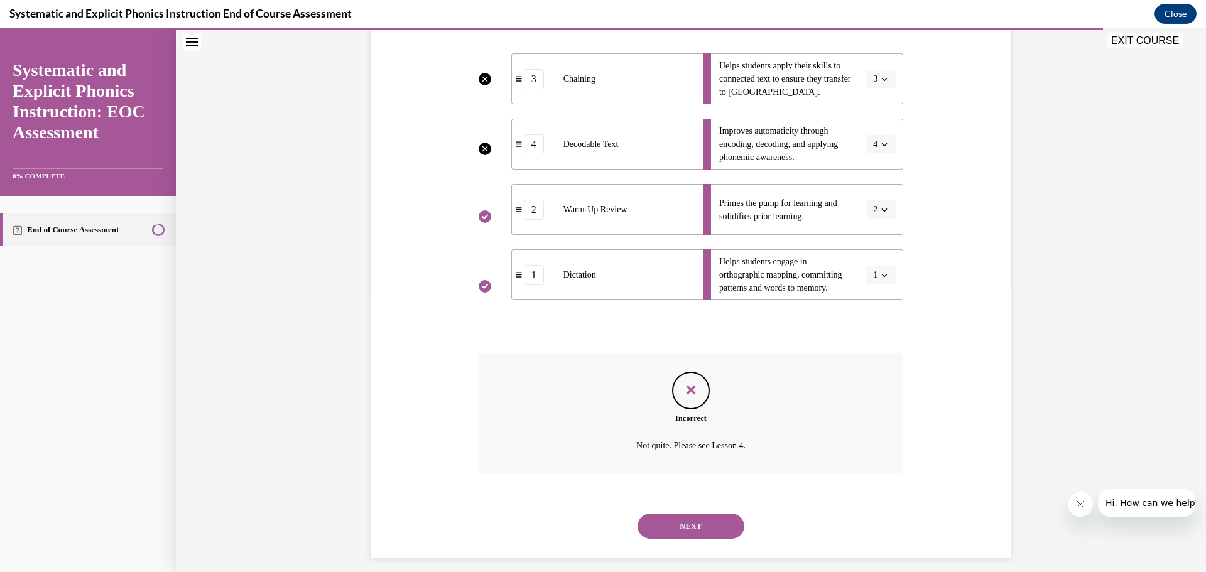
scroll to position [291, 0]
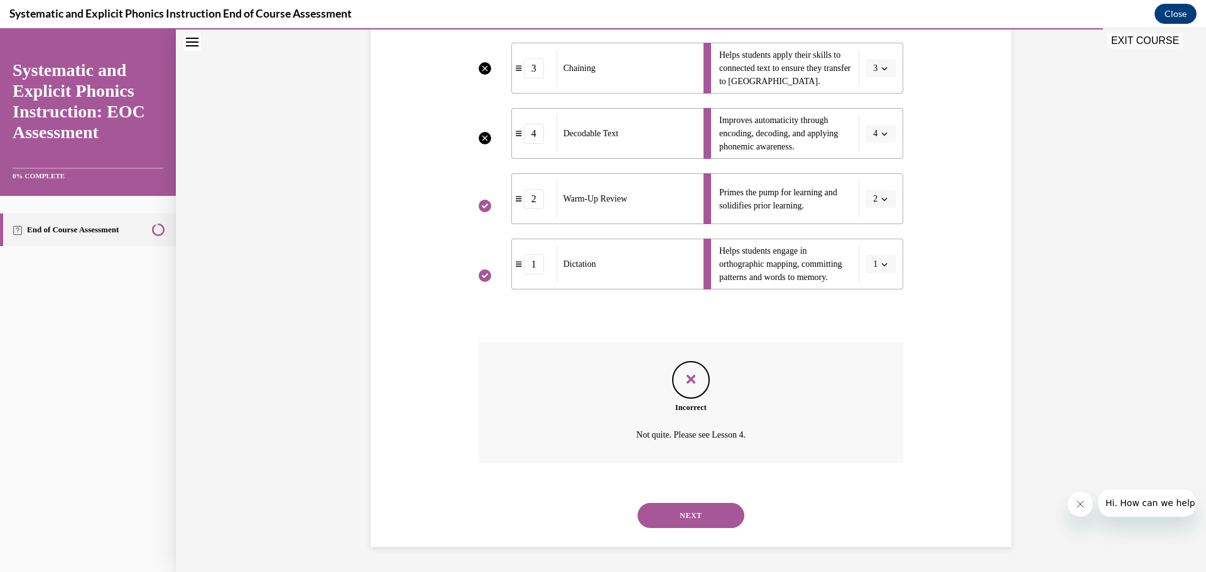
drag, startPoint x: 686, startPoint y: 510, endPoint x: 654, endPoint y: 426, distance: 90.1
click at [685, 509] on button "NEXT" at bounding box center [691, 515] width 107 height 25
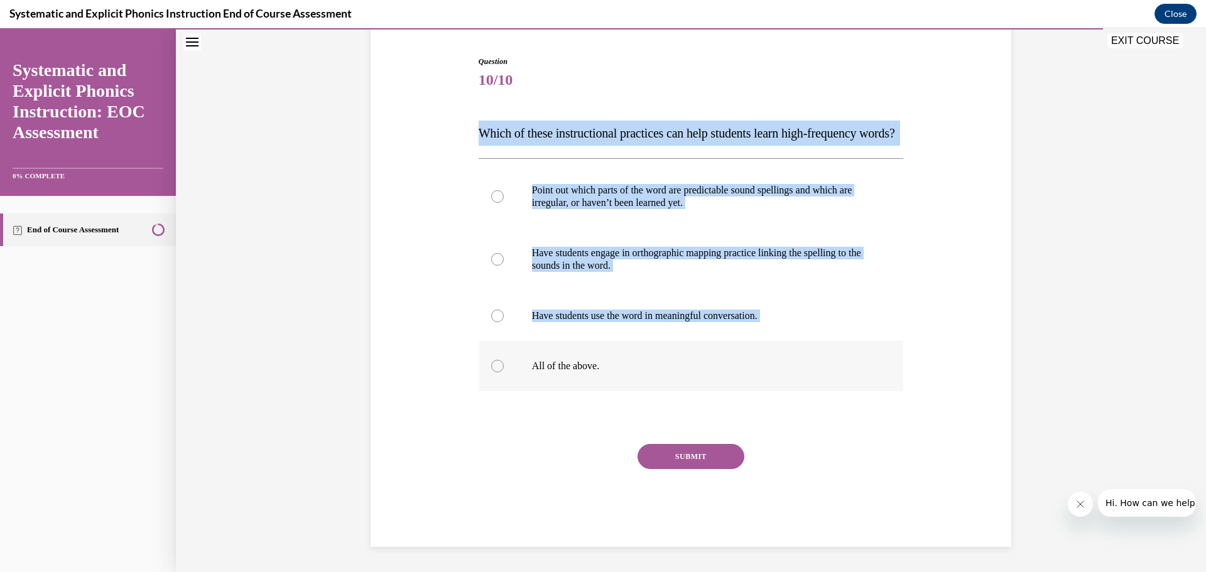
drag, startPoint x: 455, startPoint y: 109, endPoint x: 737, endPoint y: 356, distance: 374.8
click at [737, 356] on div "Question 10/10 Which of these instructional practices can help students learn h…" at bounding box center [690, 282] width 647 height 529
click at [886, 339] on div at bounding box center [691, 316] width 425 height 50
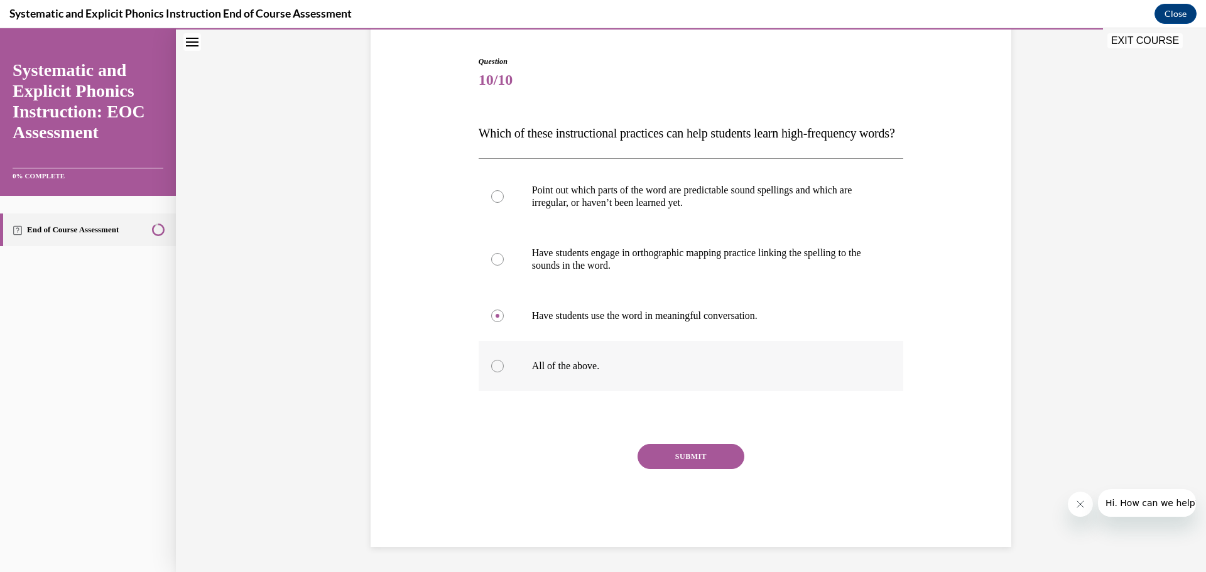
click at [491, 372] on div at bounding box center [497, 366] width 13 height 13
click at [706, 469] on button "SUBMIT" at bounding box center [691, 456] width 107 height 25
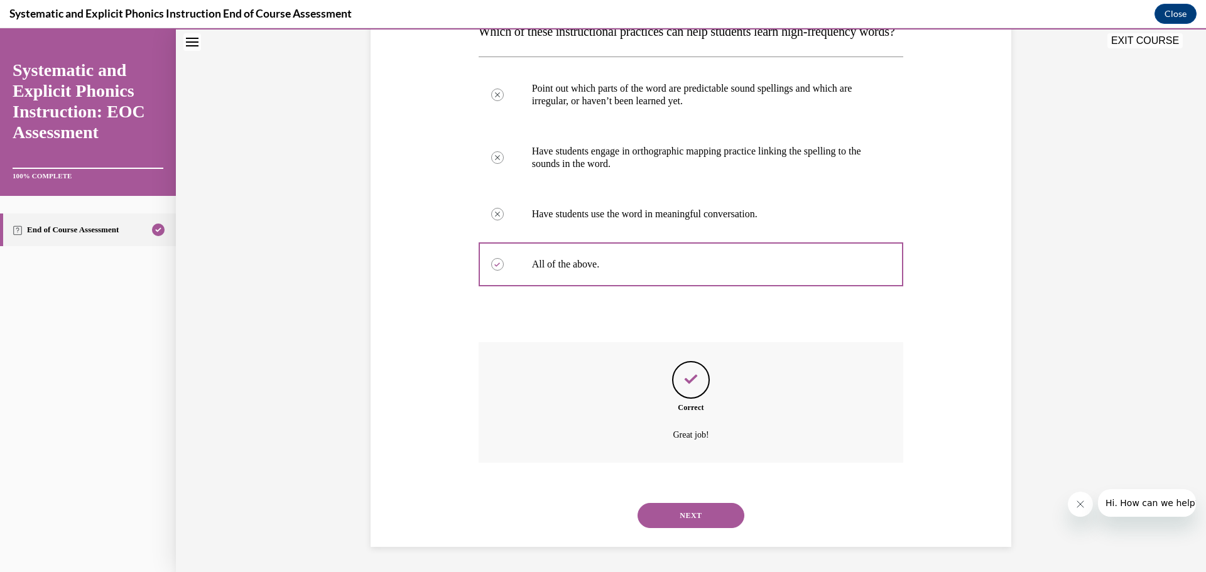
scroll to position [246, 0]
click at [700, 509] on button "NEXT" at bounding box center [691, 515] width 107 height 25
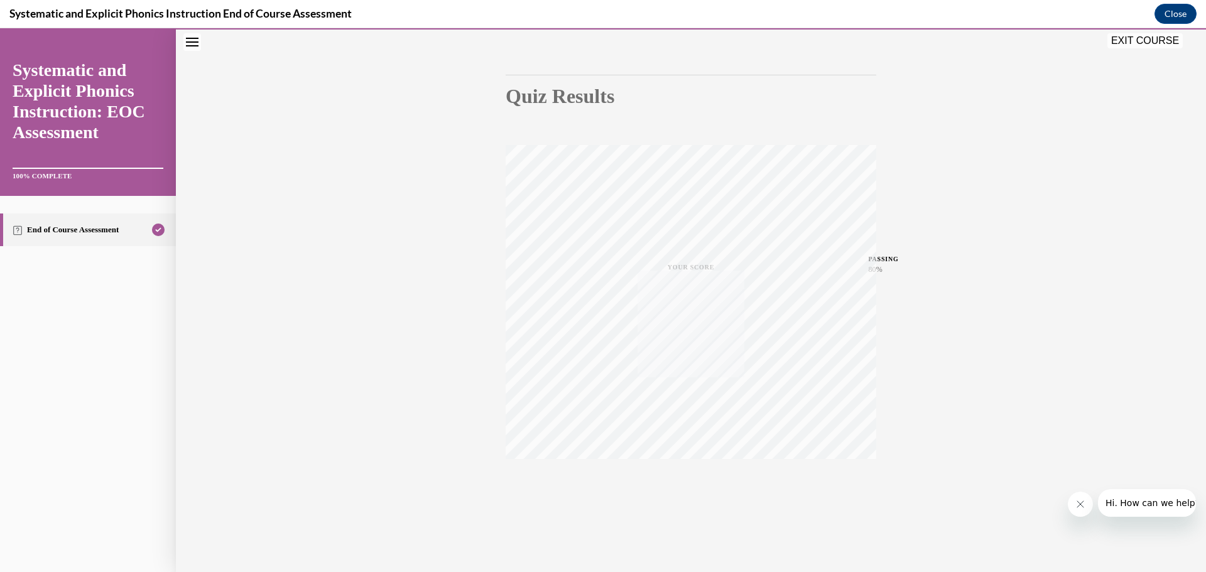
scroll to position [100, 0]
click at [1155, 43] on button "EXIT COURSE" at bounding box center [1144, 40] width 75 height 15
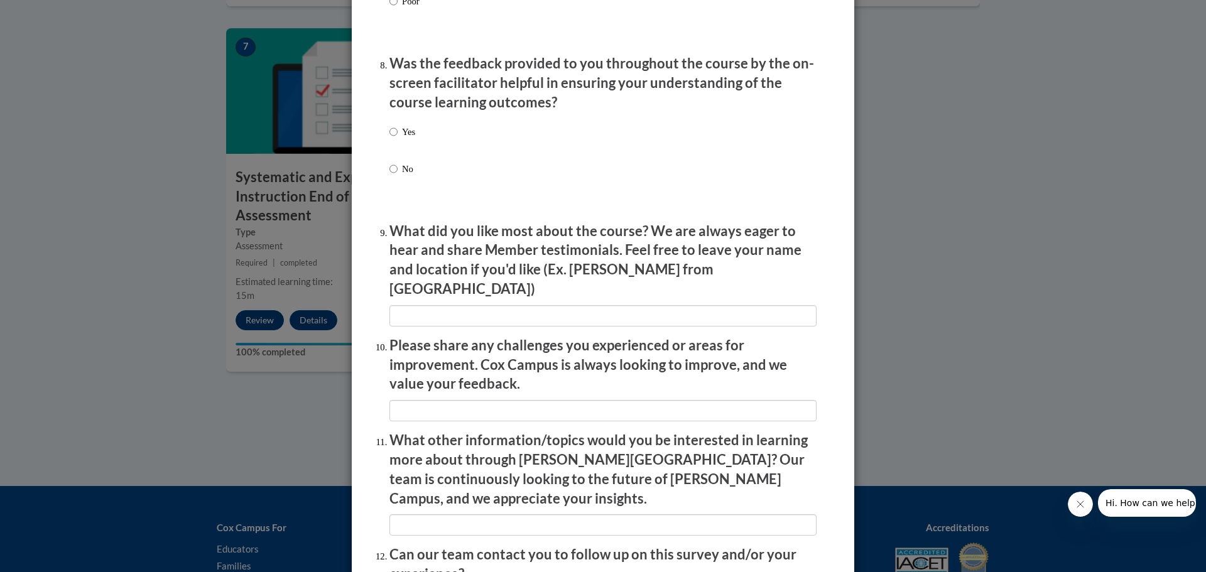
scroll to position [2038, 0]
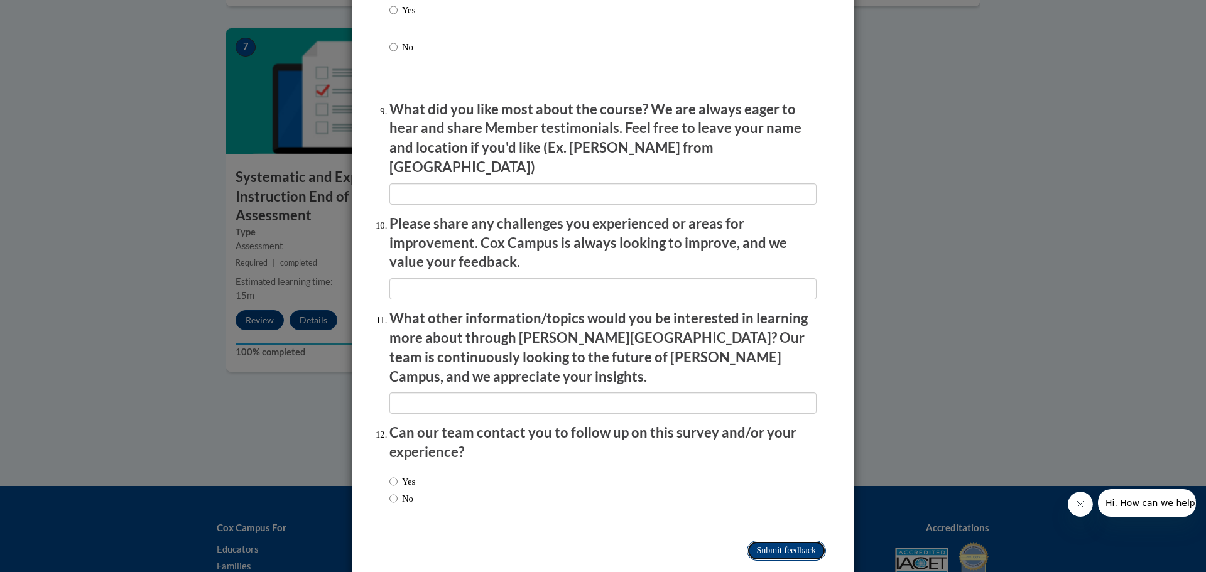
click at [805, 541] on input "Submit feedback" at bounding box center [786, 551] width 79 height 20
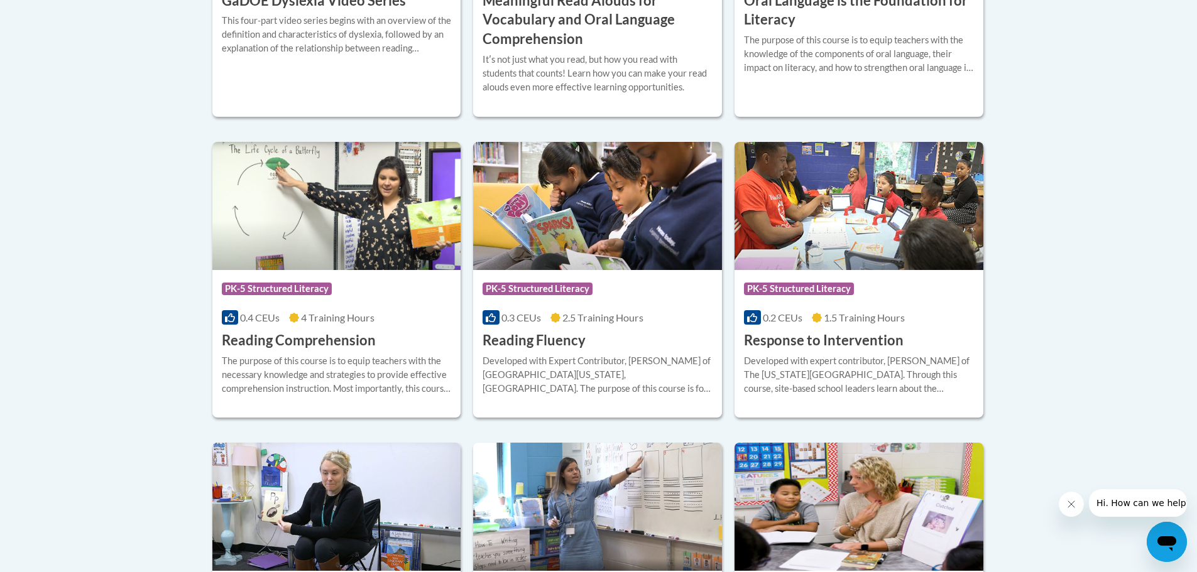
scroll to position [1317, 0]
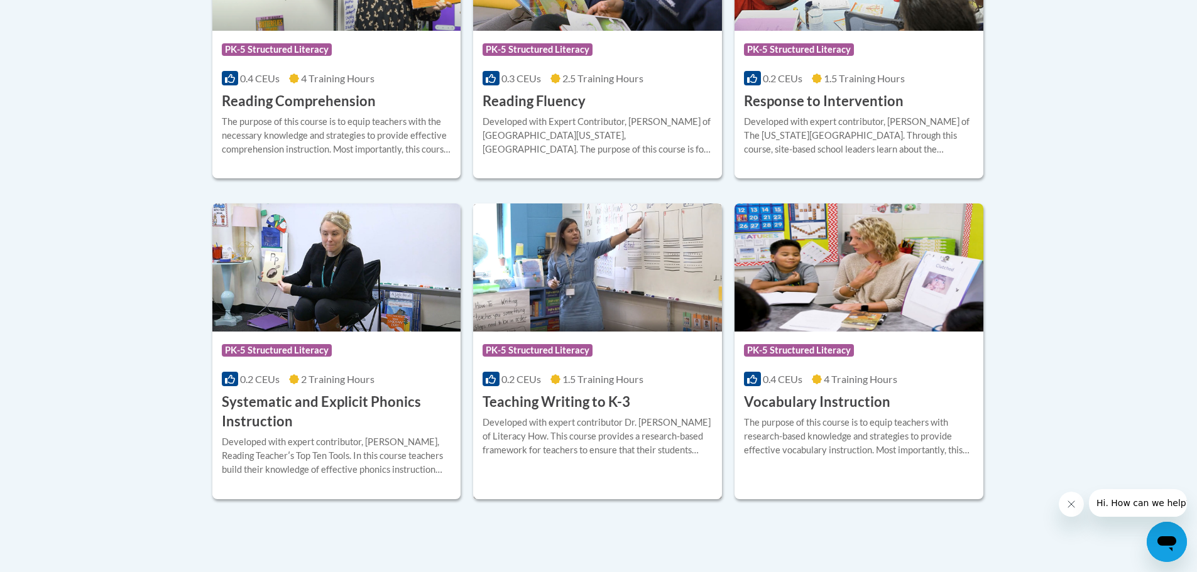
click at [581, 302] on img at bounding box center [597, 268] width 249 height 128
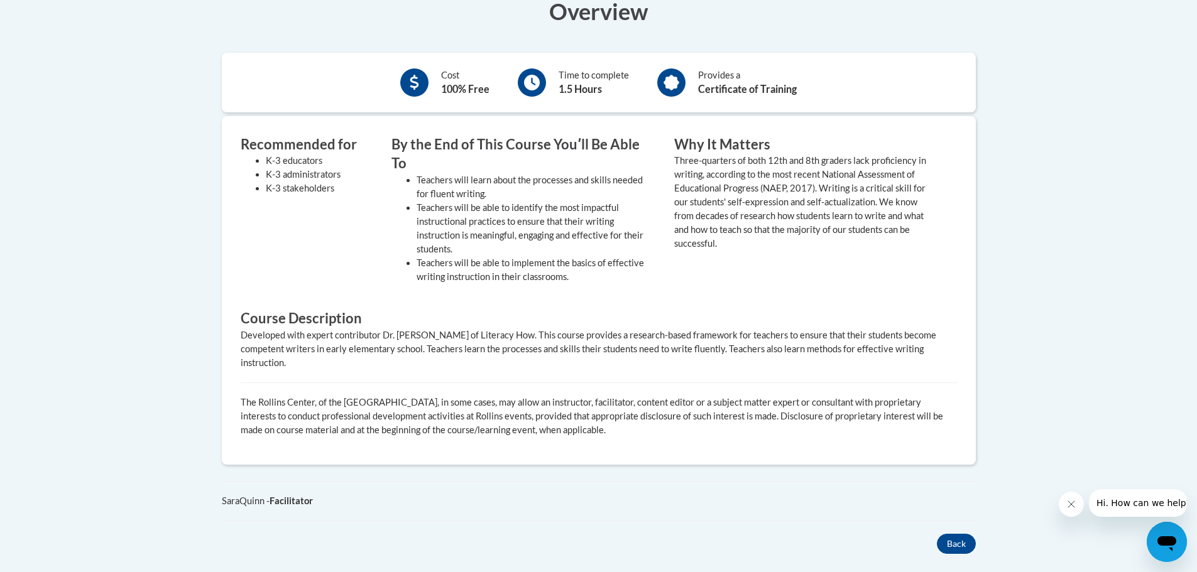
scroll to position [188, 0]
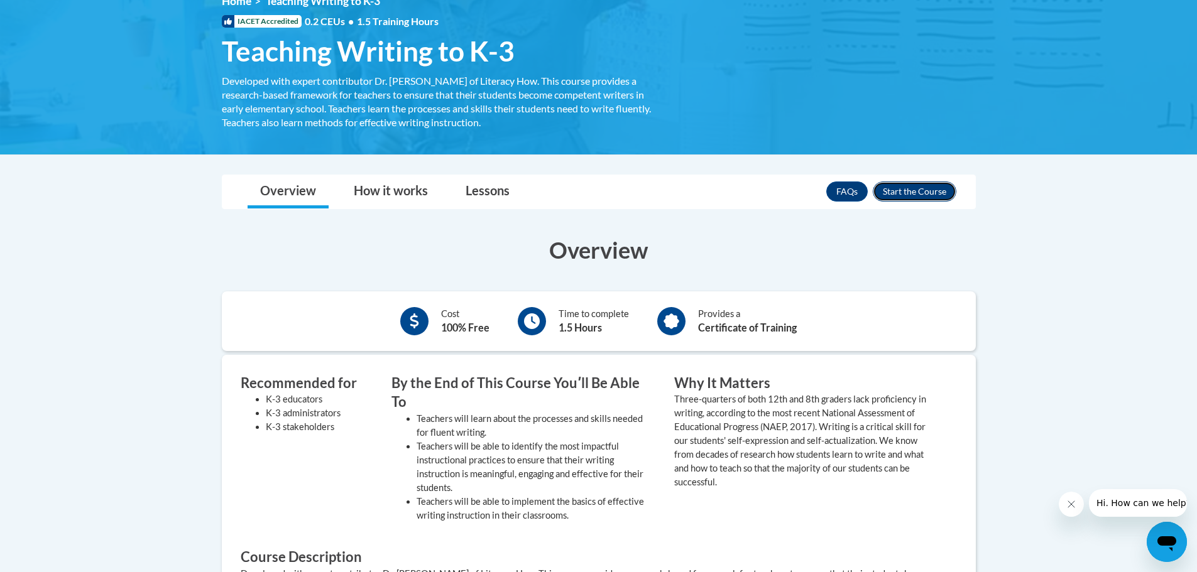
click at [894, 198] on button "Enroll" at bounding box center [914, 192] width 84 height 20
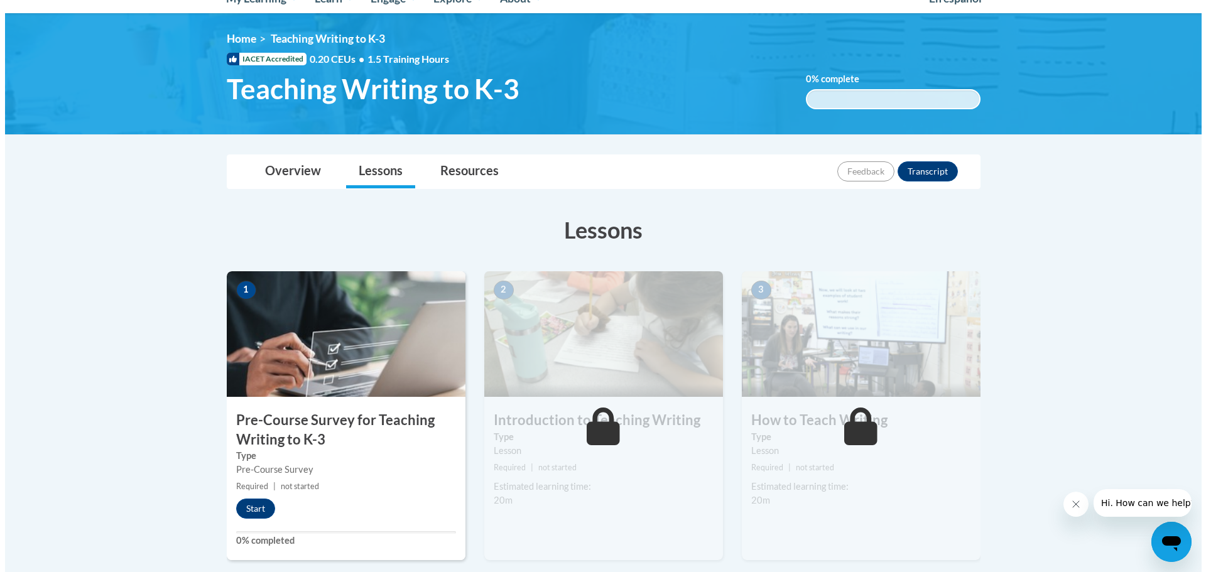
scroll to position [377, 0]
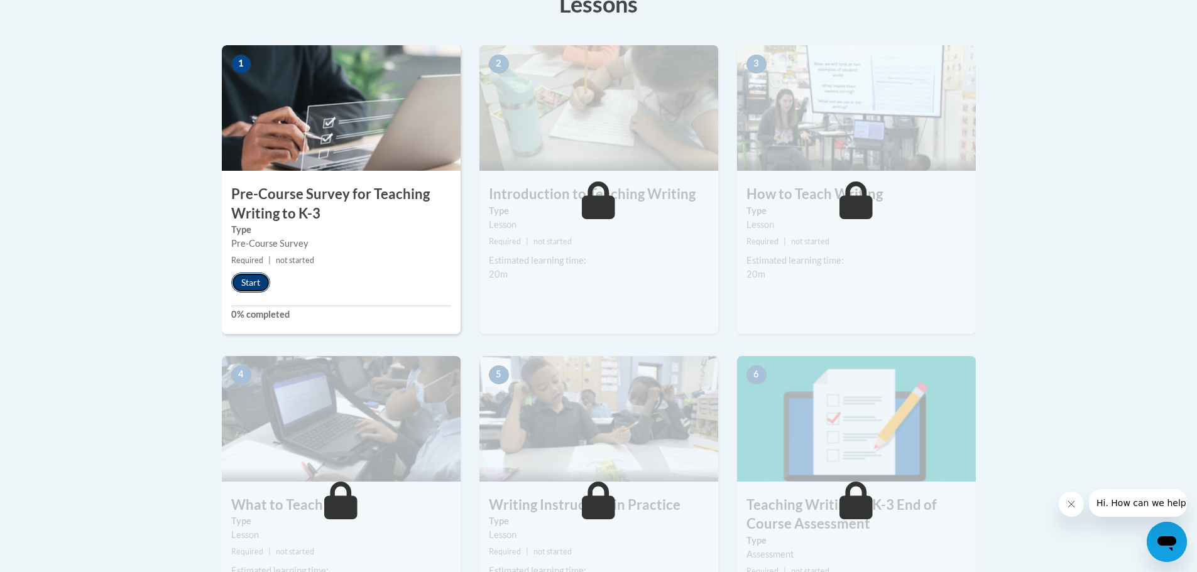
click at [251, 277] on button "Start" at bounding box center [250, 283] width 39 height 20
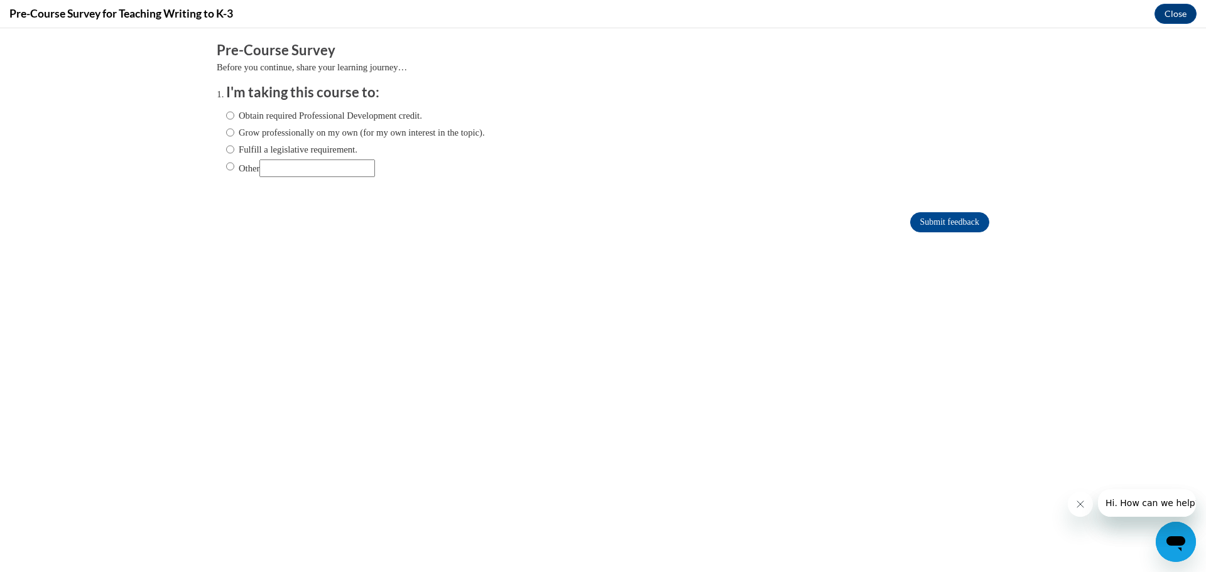
scroll to position [0, 0]
click at [226, 131] on input "Grow professionally on my own (for my own interest in the topic)." at bounding box center [230, 133] width 8 height 14
radio input "true"
click at [948, 204] on form "Pre-Course Survey Before you continue, share your learning journey… I'm taking …" at bounding box center [603, 143] width 773 height 205
click at [947, 217] on input "Submit feedback" at bounding box center [949, 222] width 79 height 20
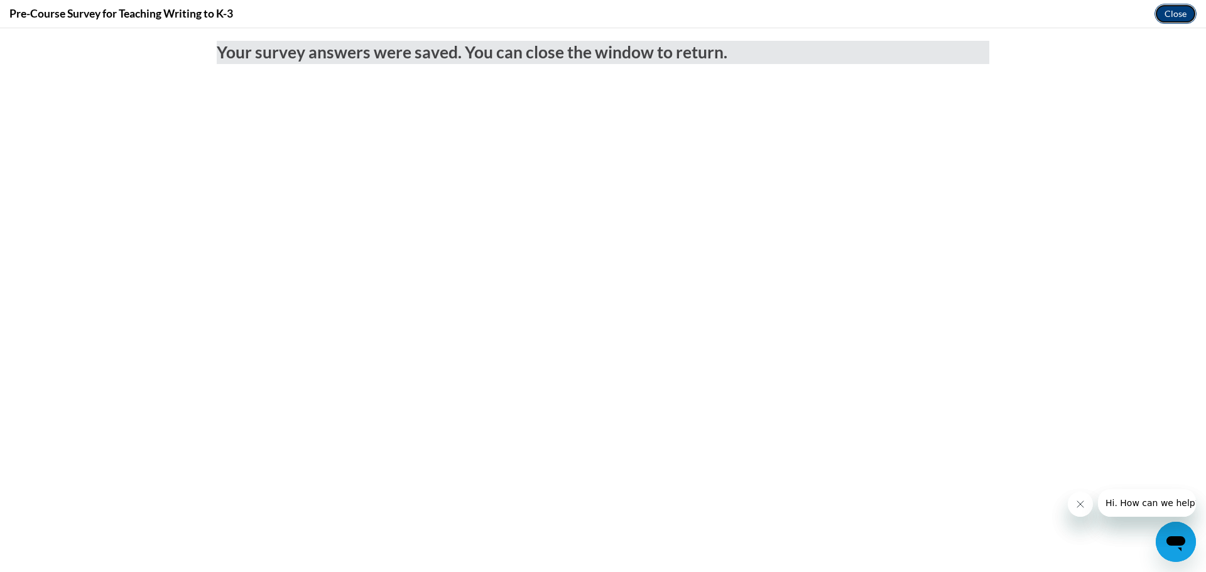
click at [1175, 15] on button "Close" at bounding box center [1176, 14] width 42 height 20
